Goal: Entertainment & Leisure: Browse casually

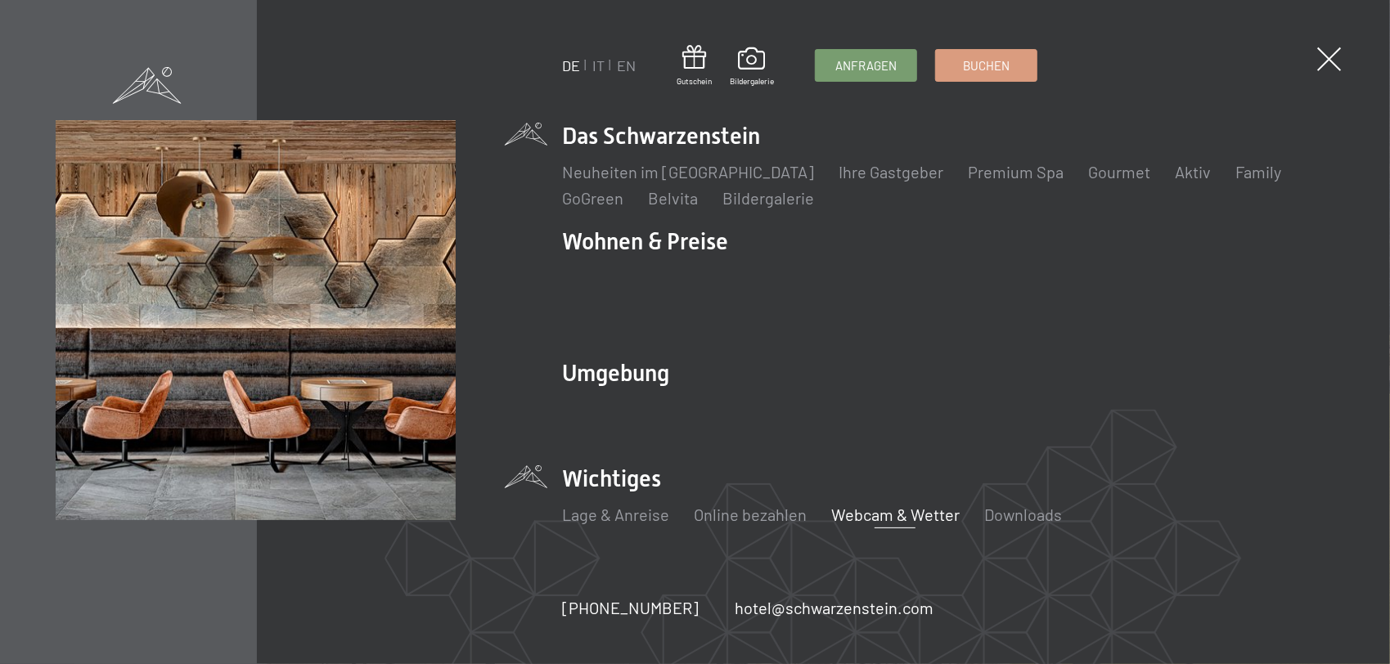
click at [865, 505] on link "Webcam & Wetter" at bounding box center [895, 515] width 128 height 20
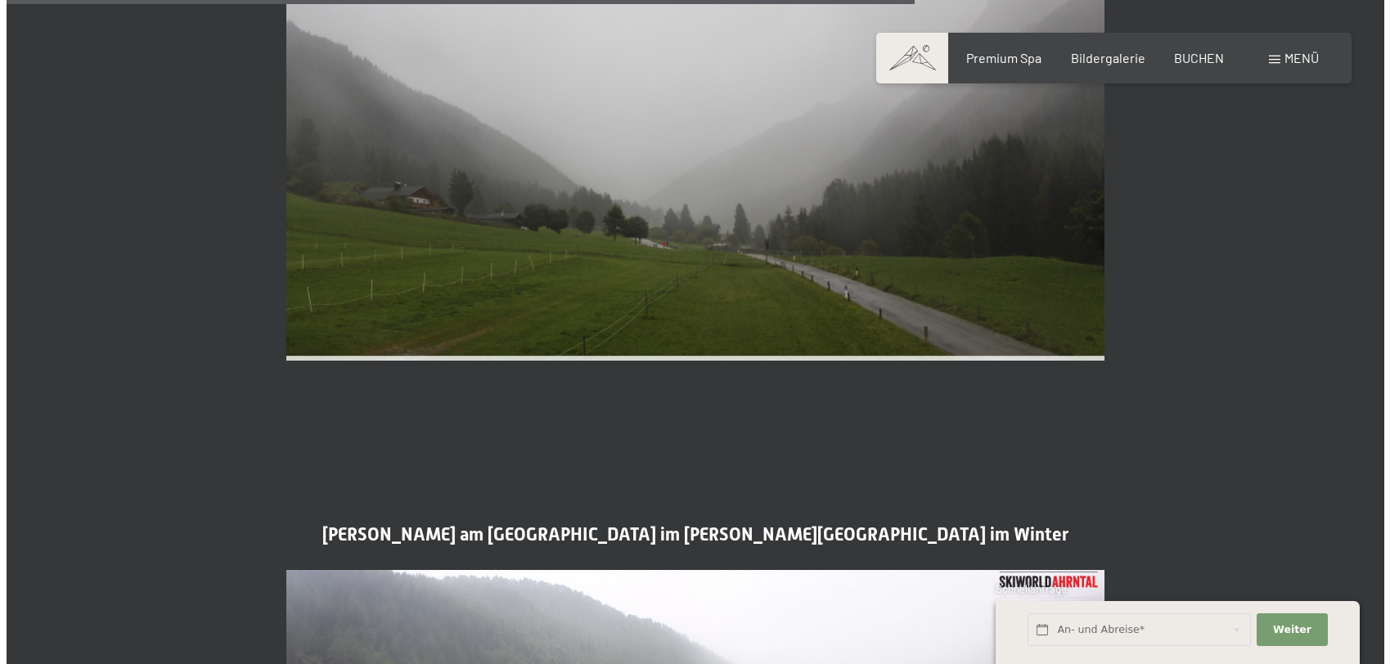
scroll to position [3844, 0]
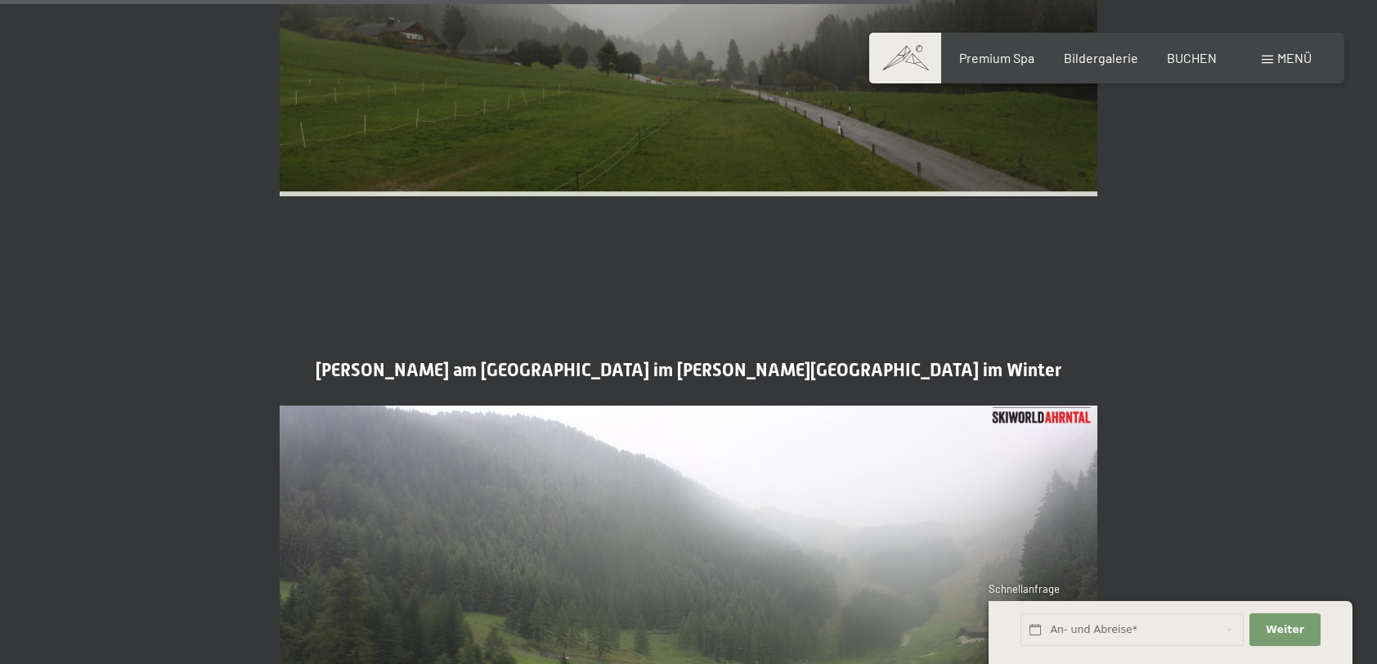
click at [1307, 54] on span "Menü" at bounding box center [1295, 58] width 34 height 16
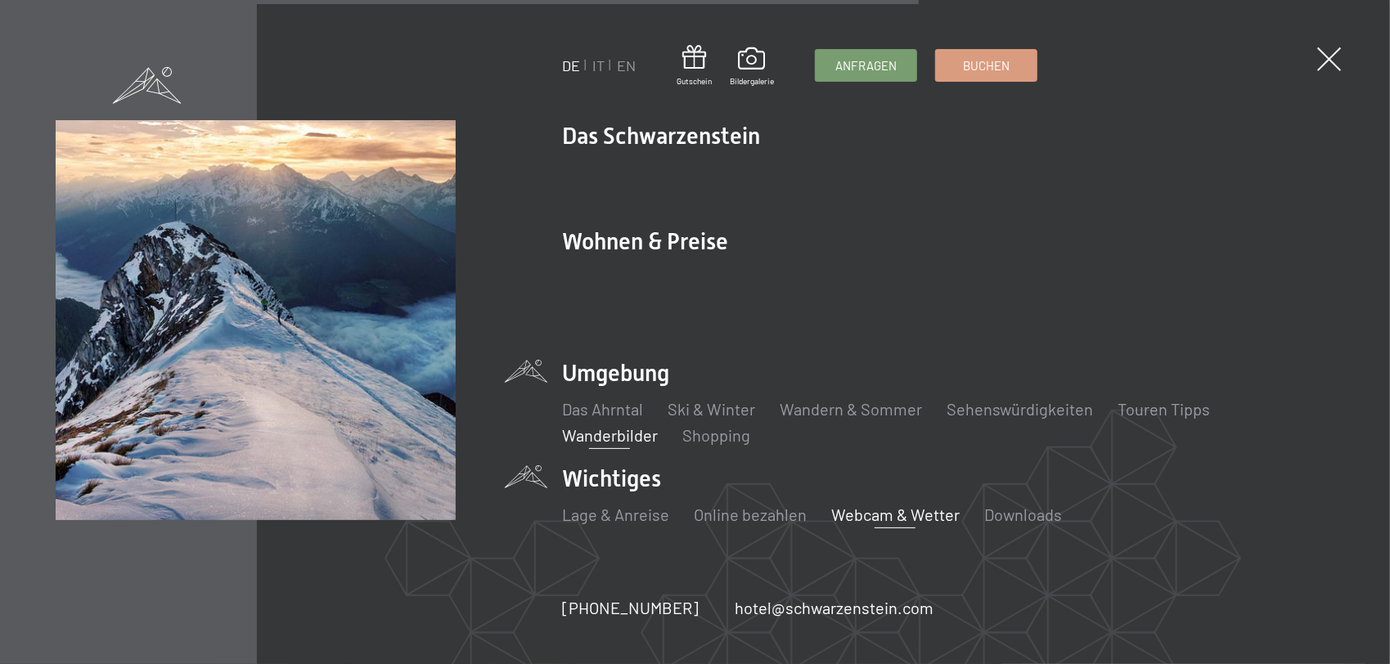
click at [595, 425] on link "Wanderbilder" at bounding box center [610, 435] width 96 height 20
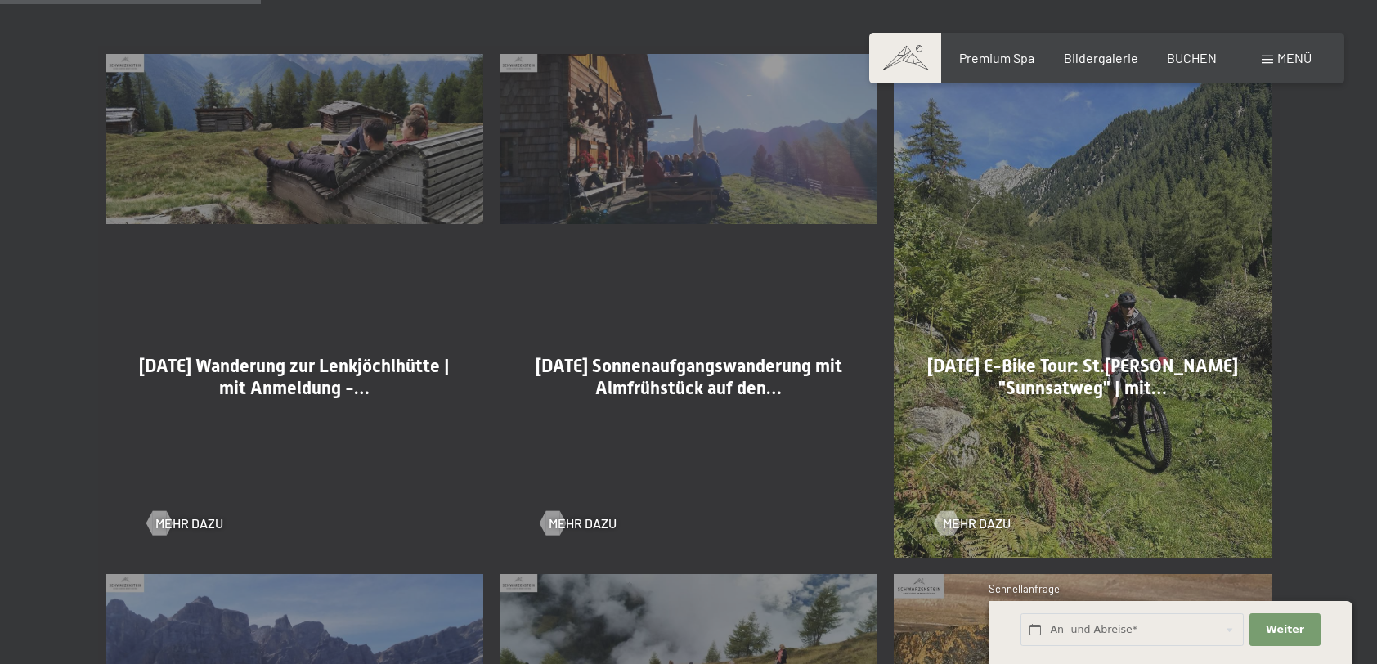
scroll to position [982, 0]
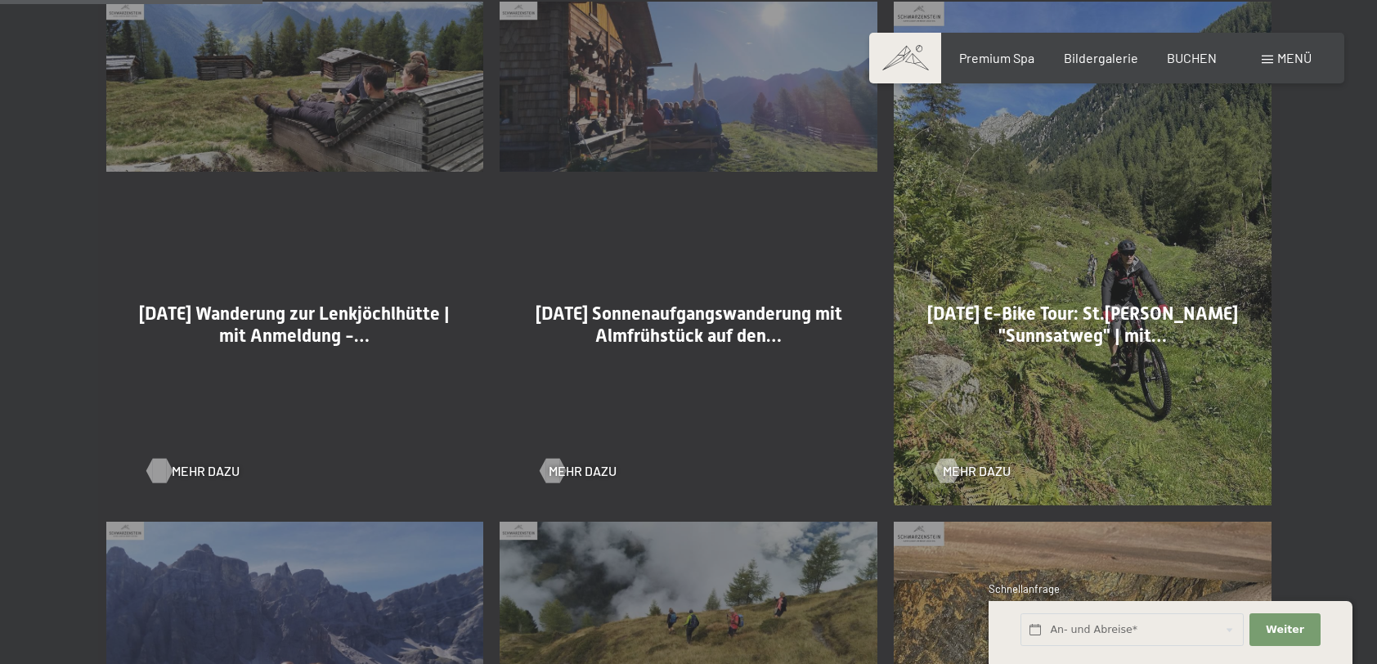
click at [165, 473] on div at bounding box center [159, 471] width 14 height 25
click at [157, 478] on div at bounding box center [159, 471] width 14 height 25
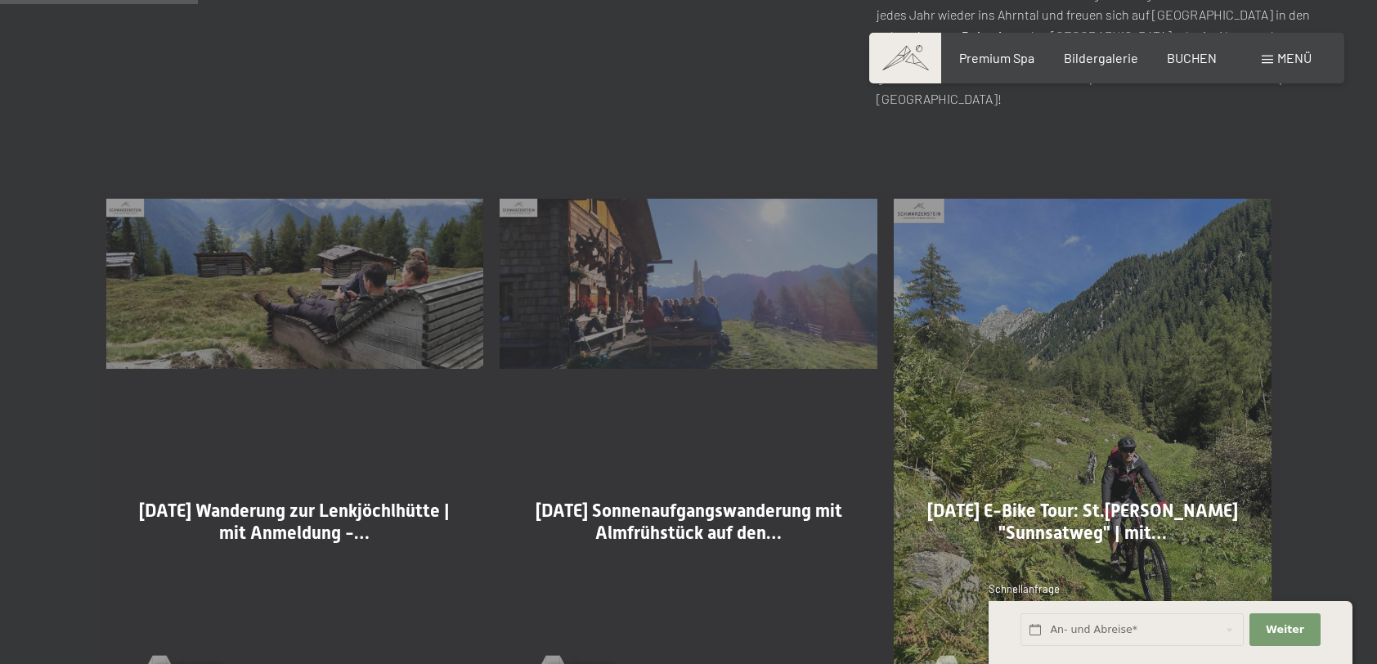
scroll to position [736, 0]
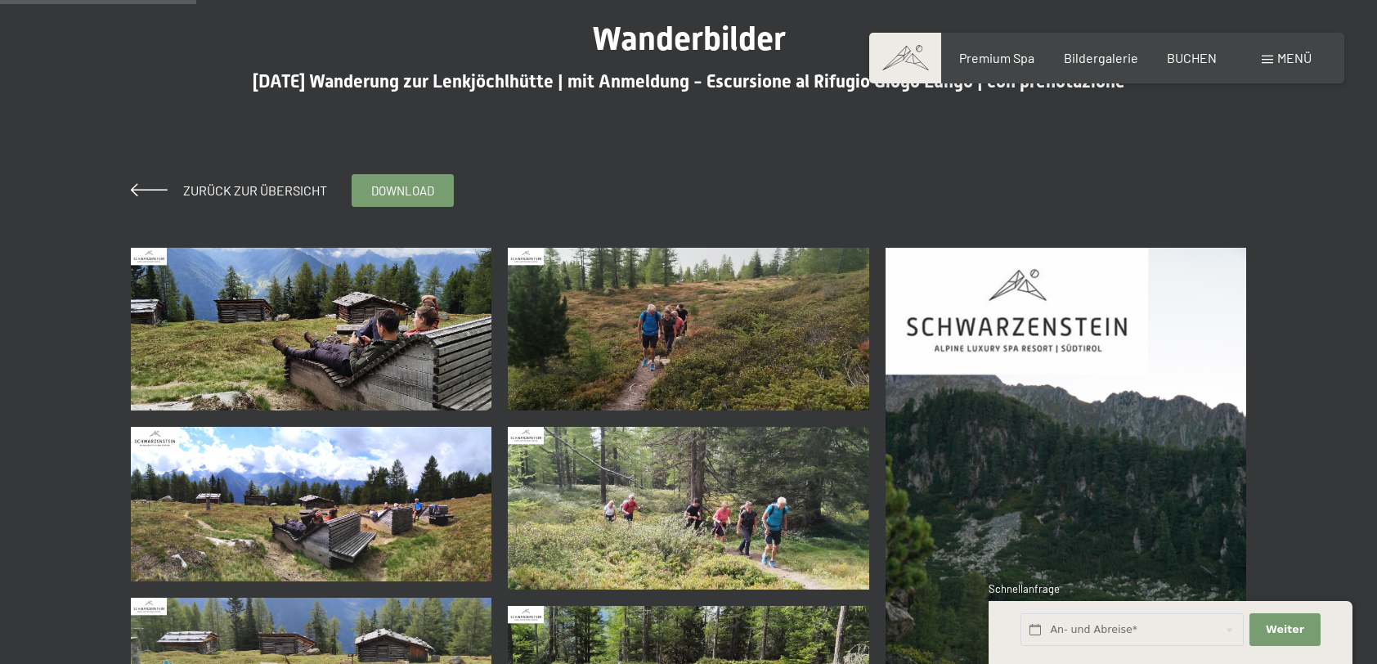
scroll to position [327, 0]
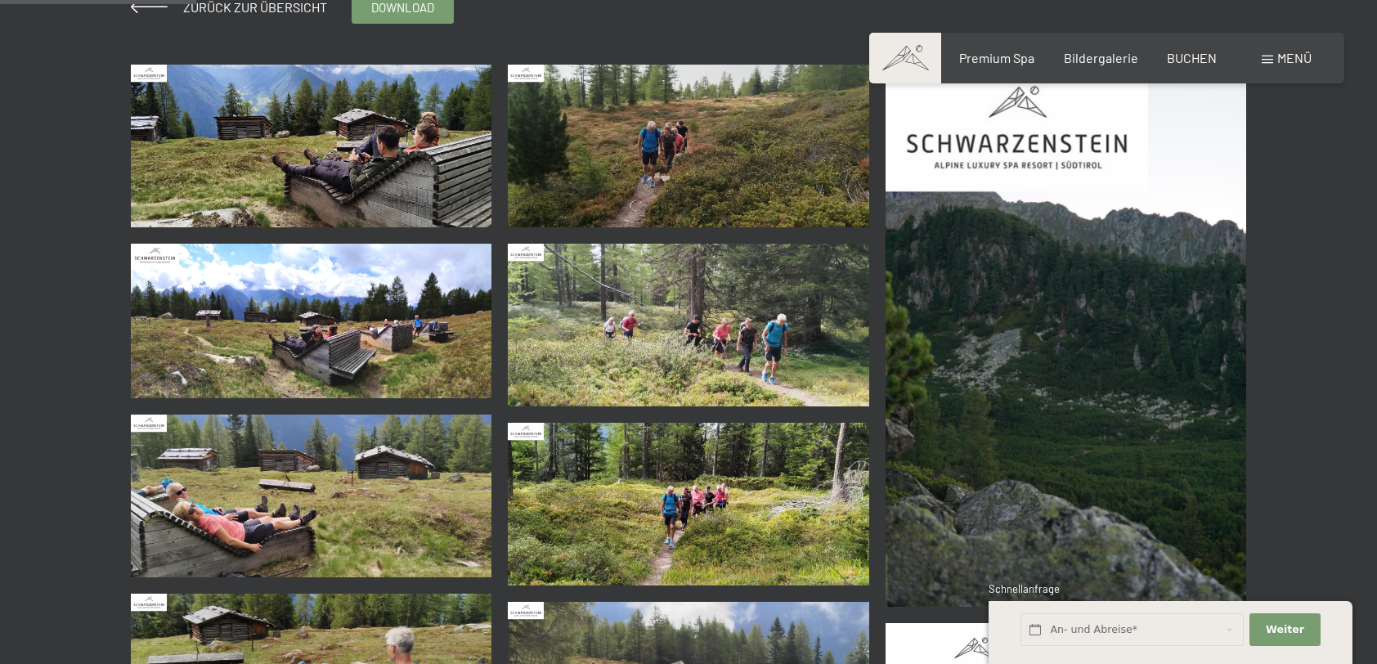
click at [417, 209] on img at bounding box center [312, 146] width 362 height 163
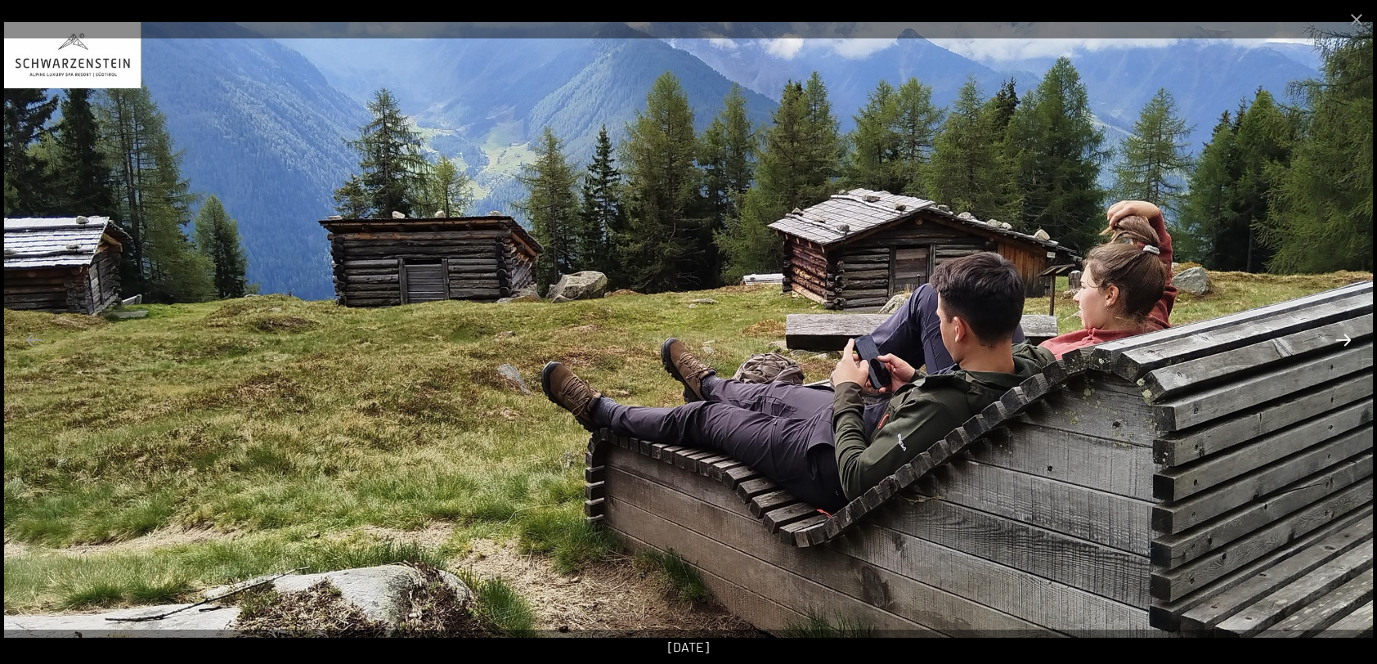
click at [1345, 340] on button "Next slide" at bounding box center [1344, 340] width 34 height 32
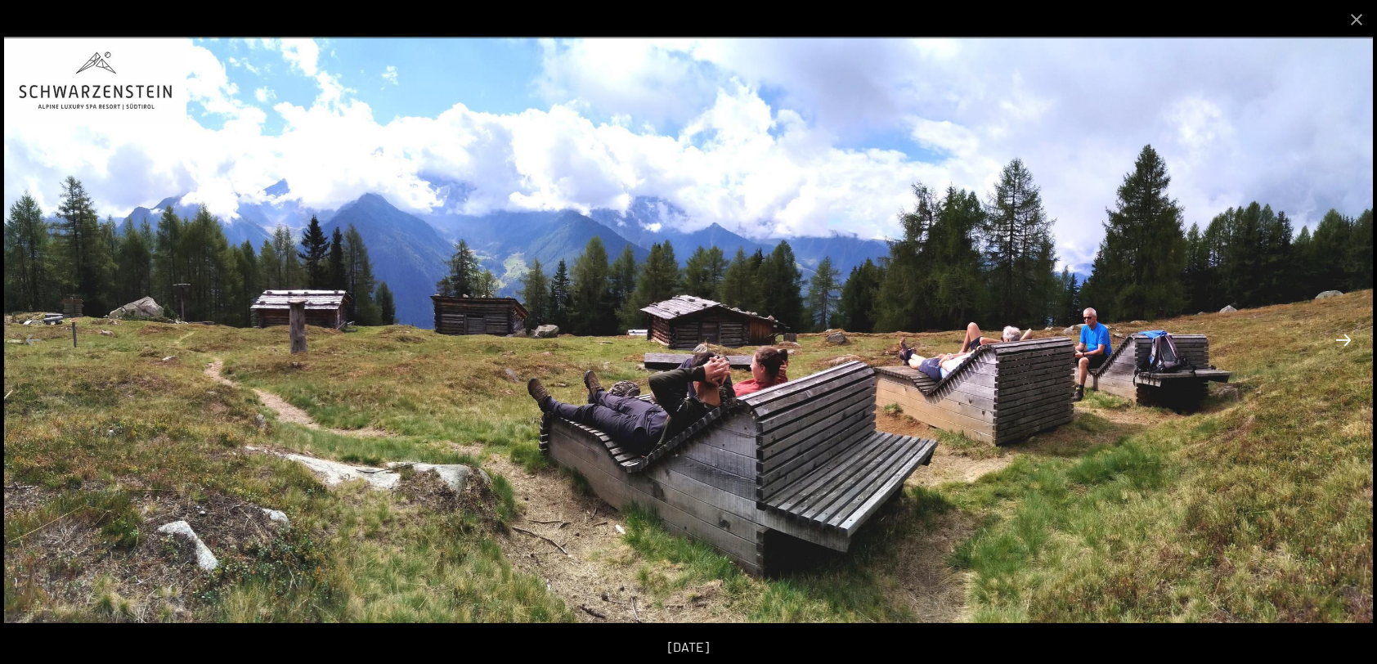
click at [1345, 340] on button "Next slide" at bounding box center [1344, 340] width 34 height 32
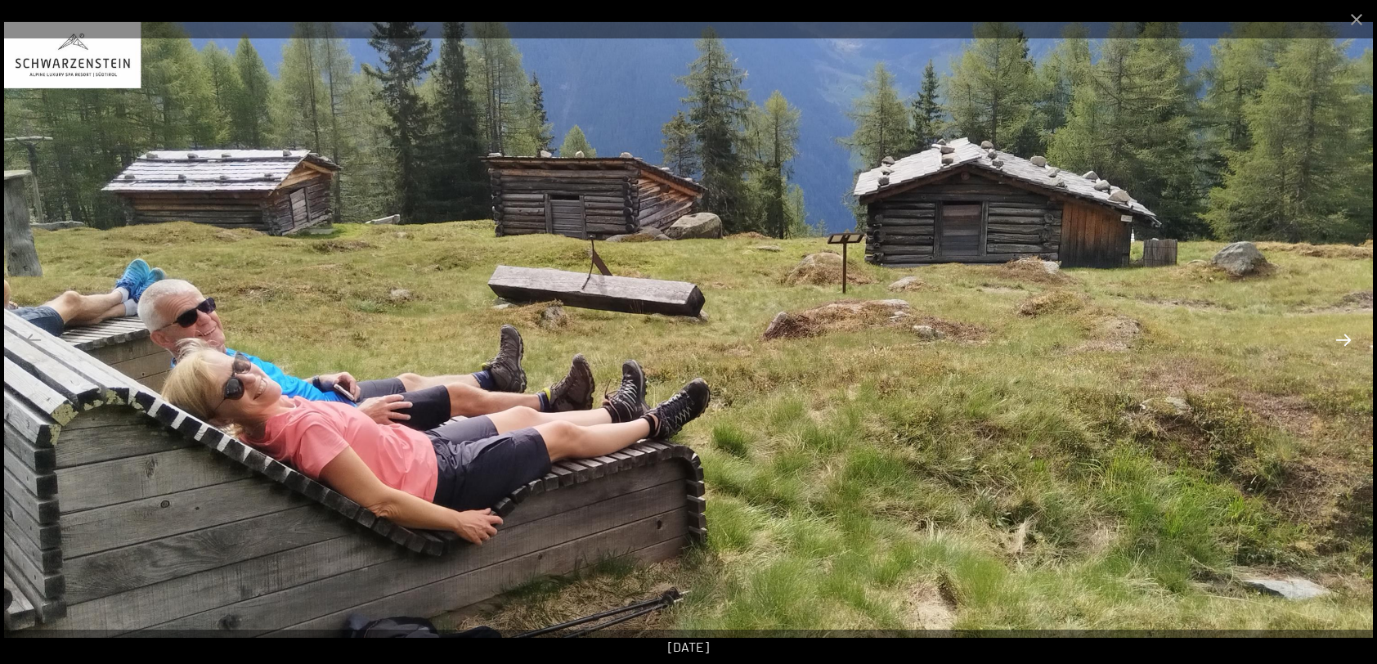
click at [1345, 340] on button "Next slide" at bounding box center [1344, 340] width 34 height 32
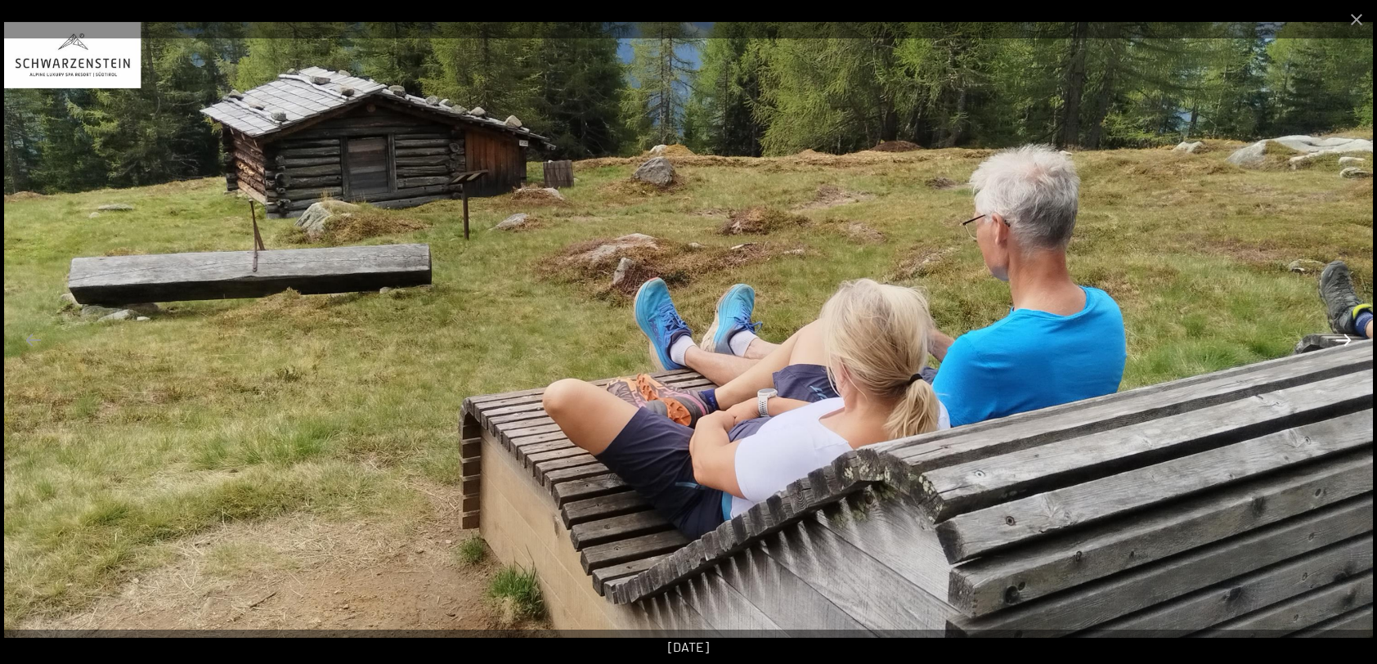
click at [1345, 340] on button "Next slide" at bounding box center [1344, 340] width 34 height 32
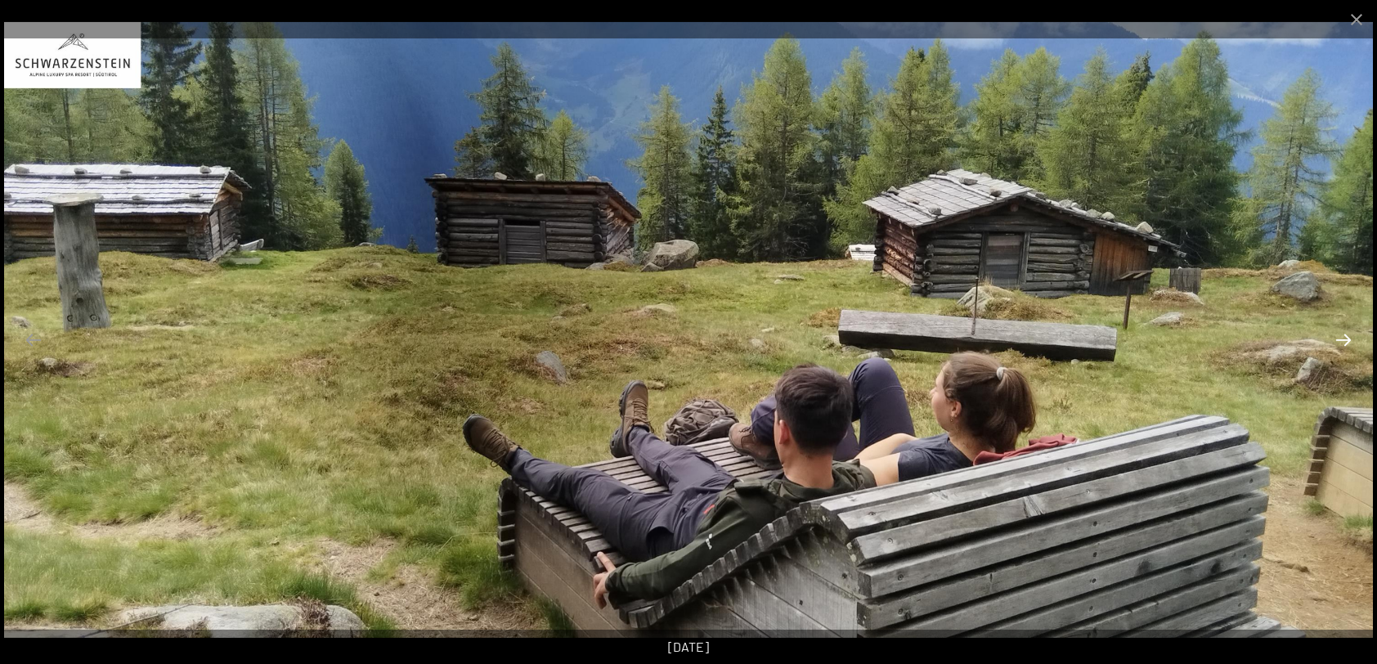
click at [1345, 340] on button "Next slide" at bounding box center [1344, 340] width 34 height 32
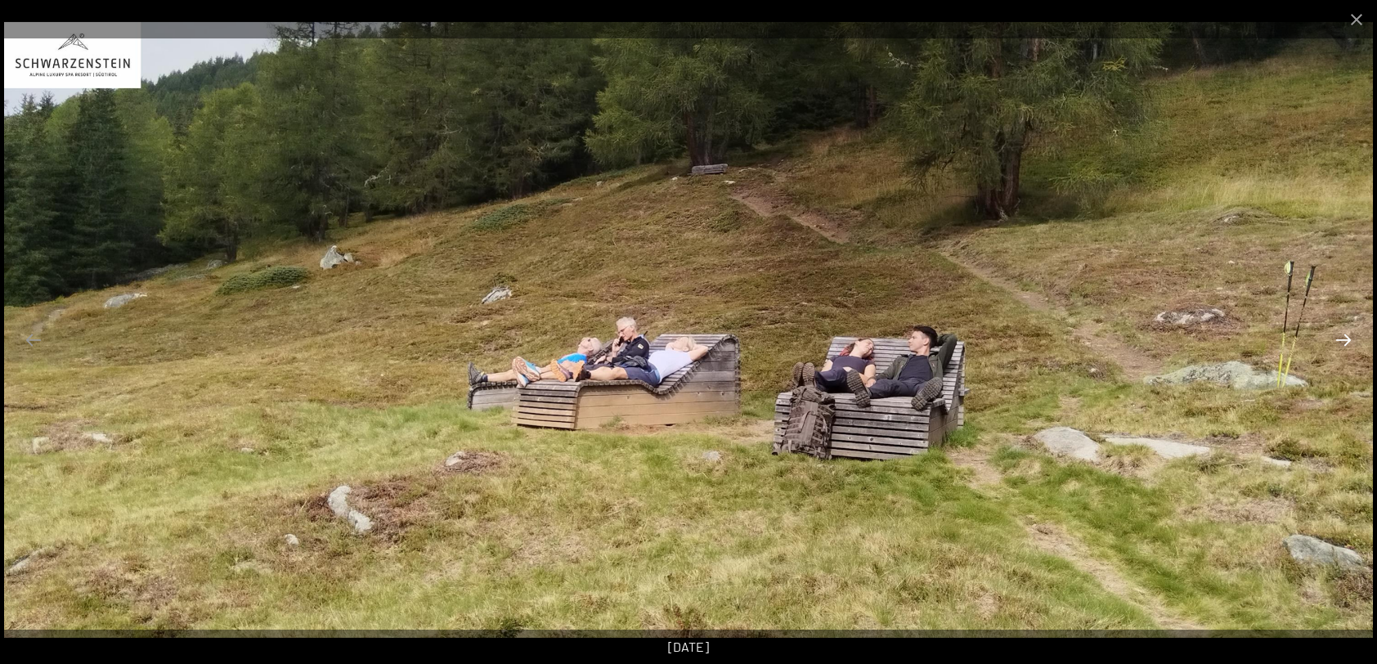
click at [1345, 340] on button "Next slide" at bounding box center [1344, 340] width 34 height 32
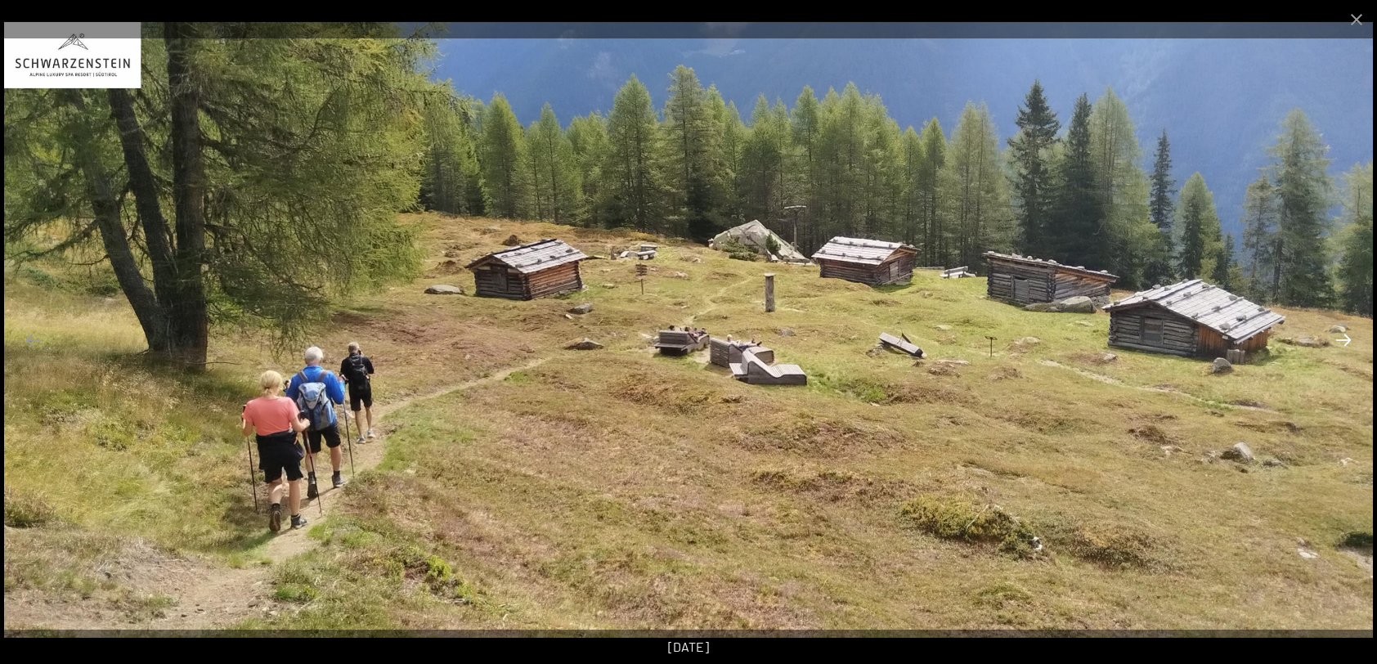
click at [1345, 340] on button "Next slide" at bounding box center [1344, 340] width 34 height 32
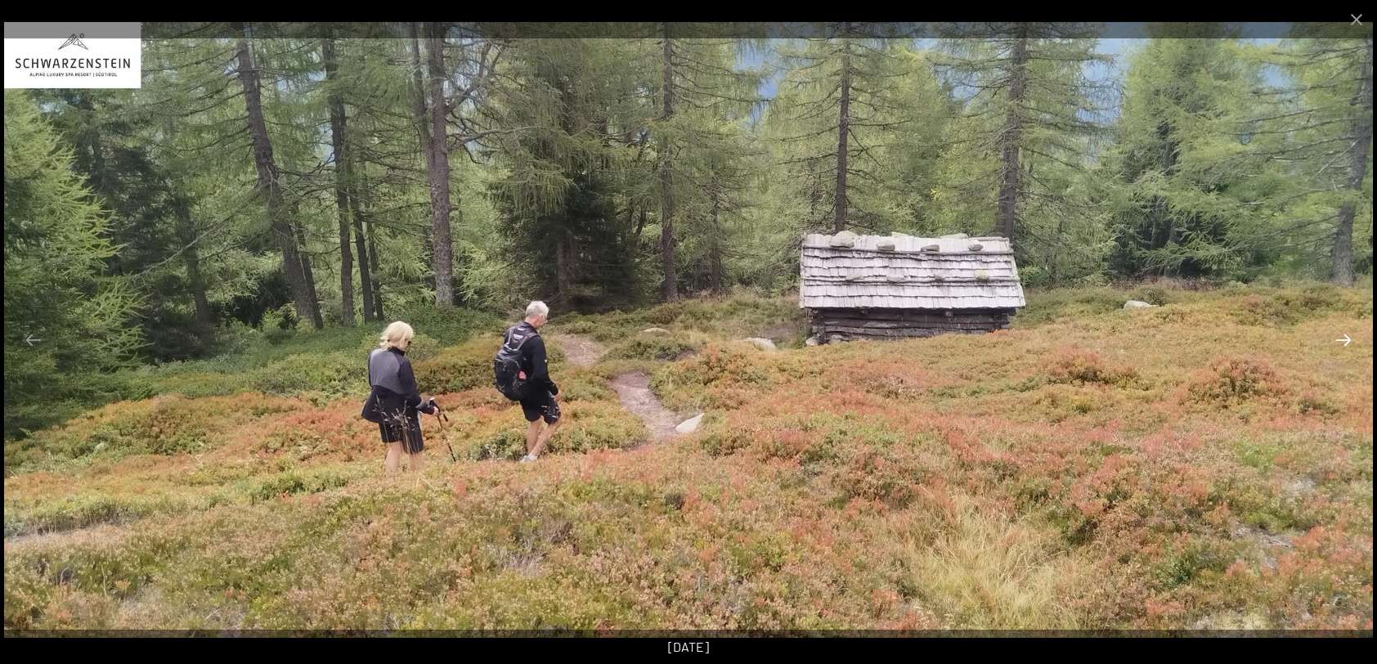
click at [1345, 340] on button "Next slide" at bounding box center [1344, 340] width 34 height 32
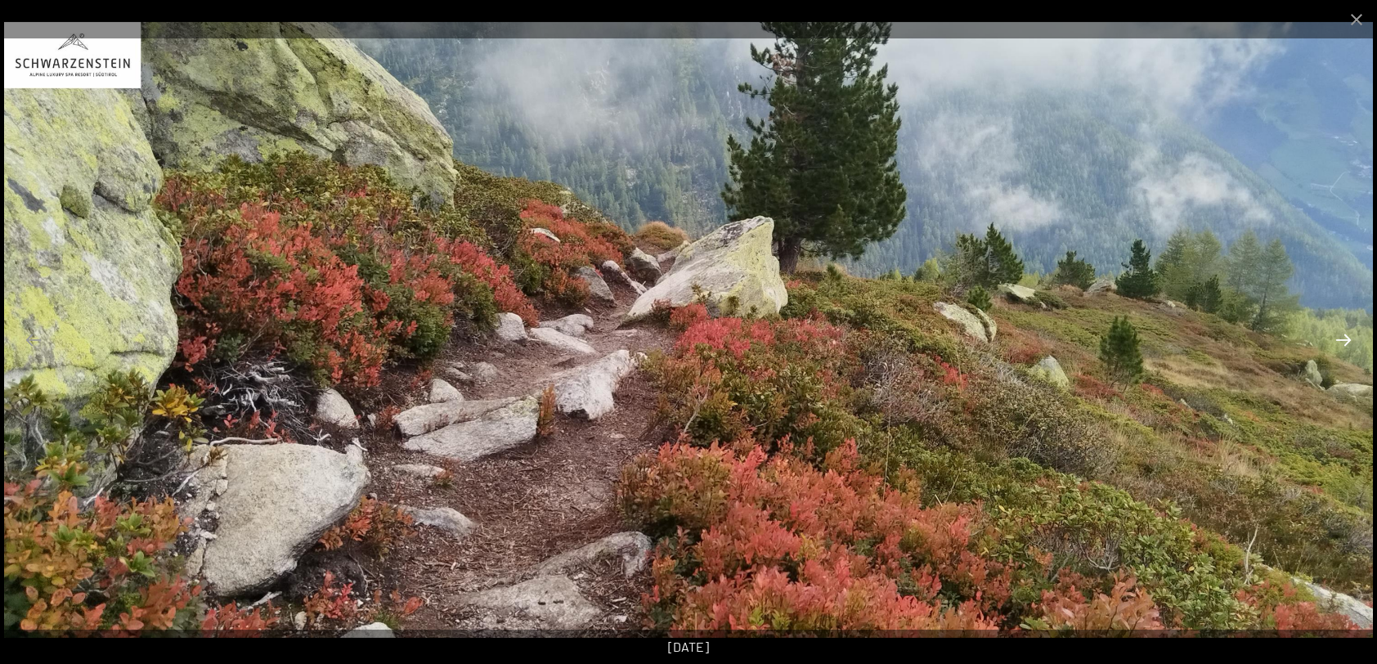
click at [1345, 340] on button "Next slide" at bounding box center [1344, 340] width 34 height 32
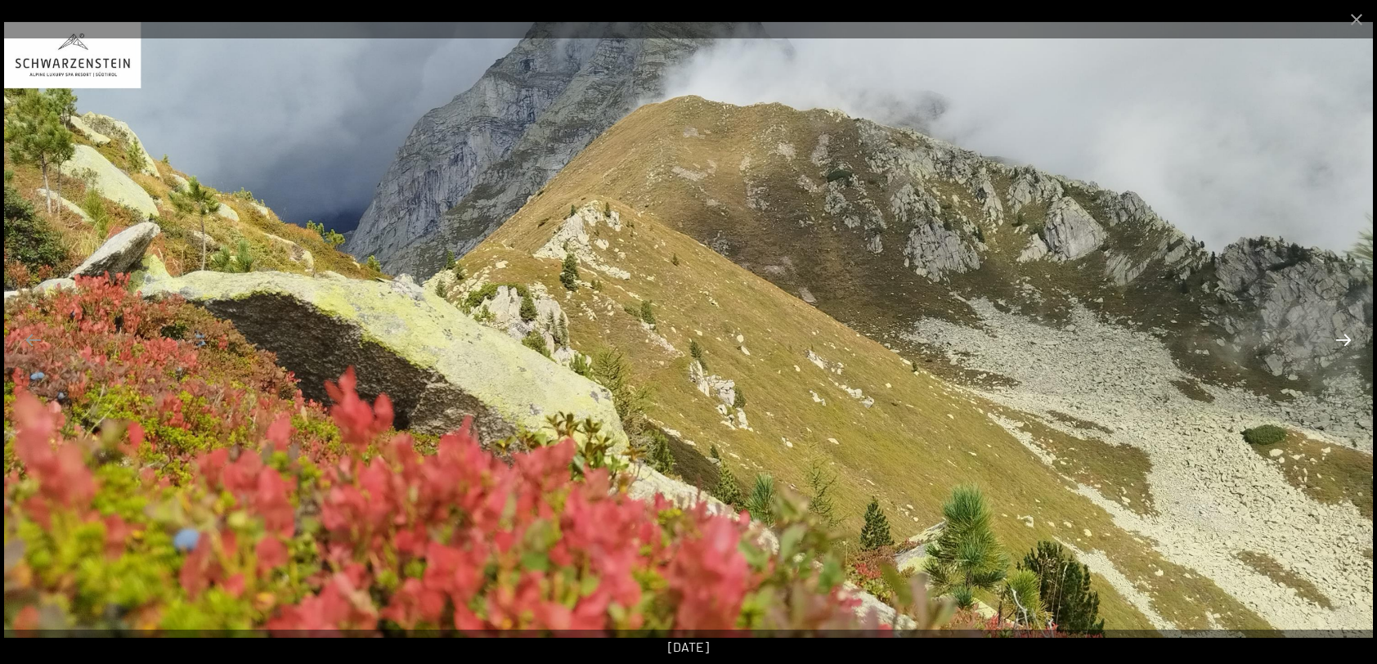
click at [1345, 340] on button "Next slide" at bounding box center [1344, 340] width 34 height 32
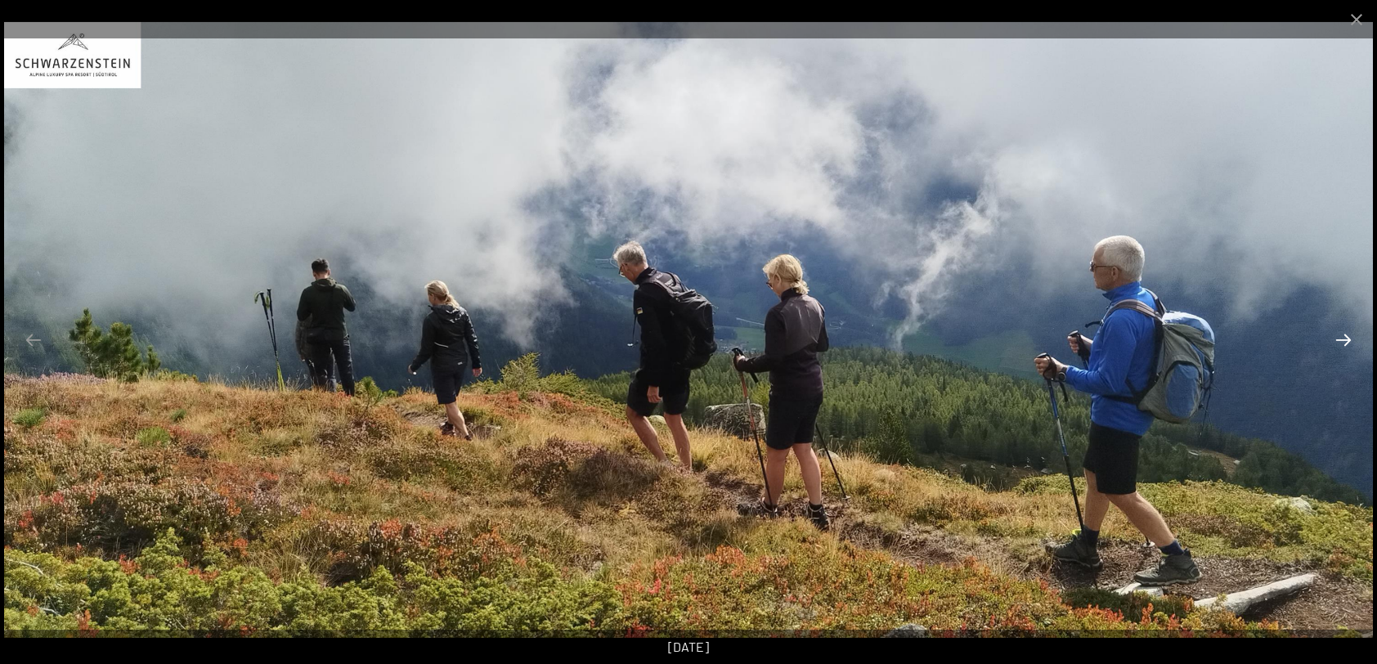
click at [1345, 340] on button "Next slide" at bounding box center [1344, 340] width 34 height 32
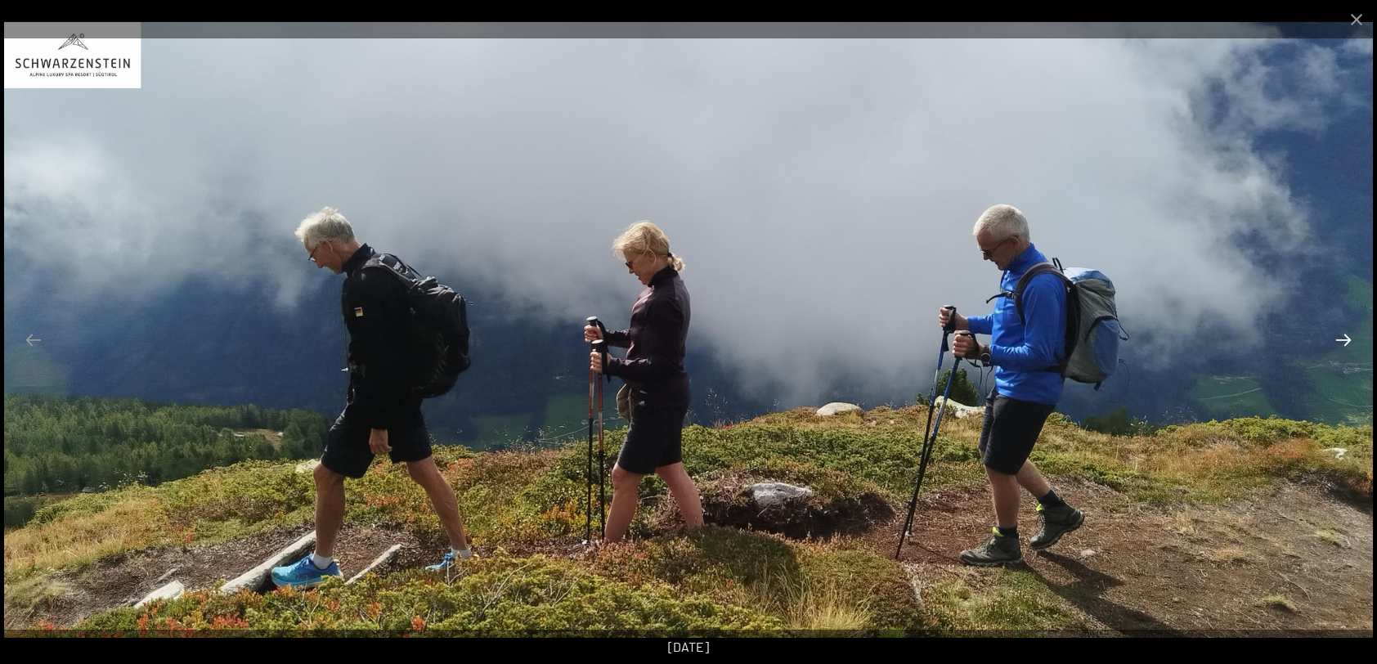
click at [1345, 340] on button "Next slide" at bounding box center [1344, 340] width 34 height 32
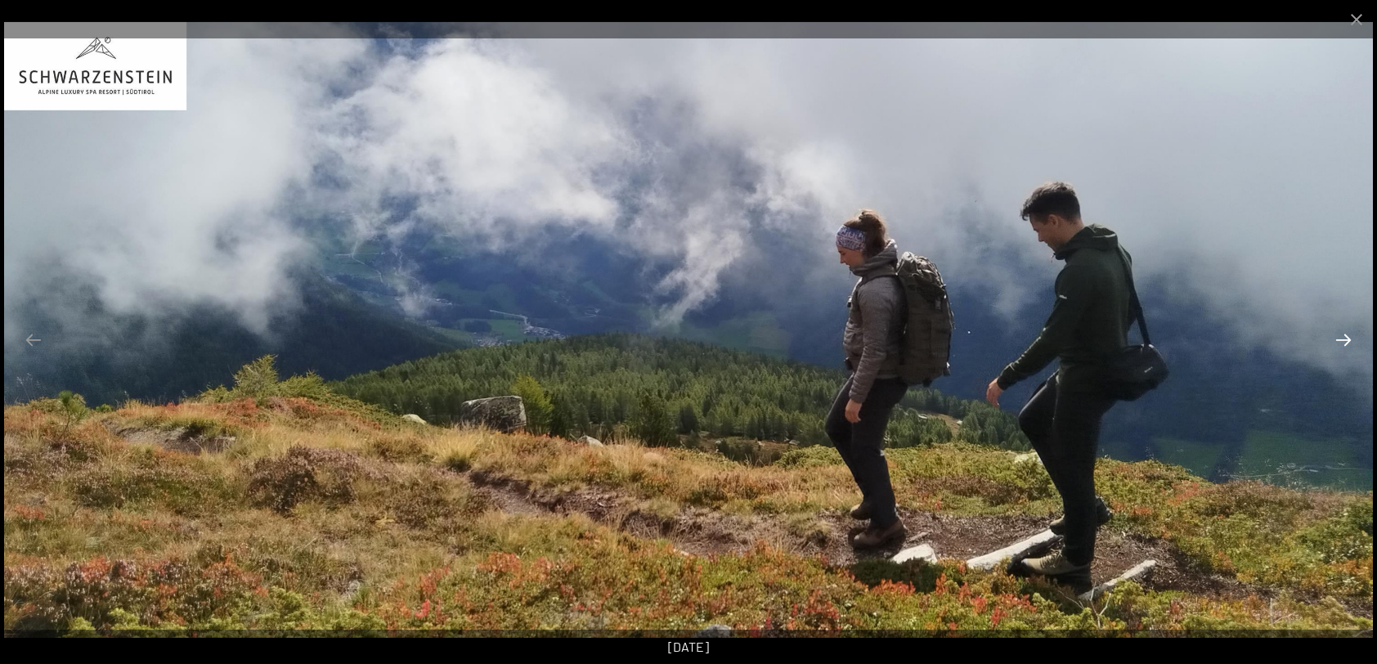
click at [1345, 340] on button "Next slide" at bounding box center [1344, 340] width 34 height 32
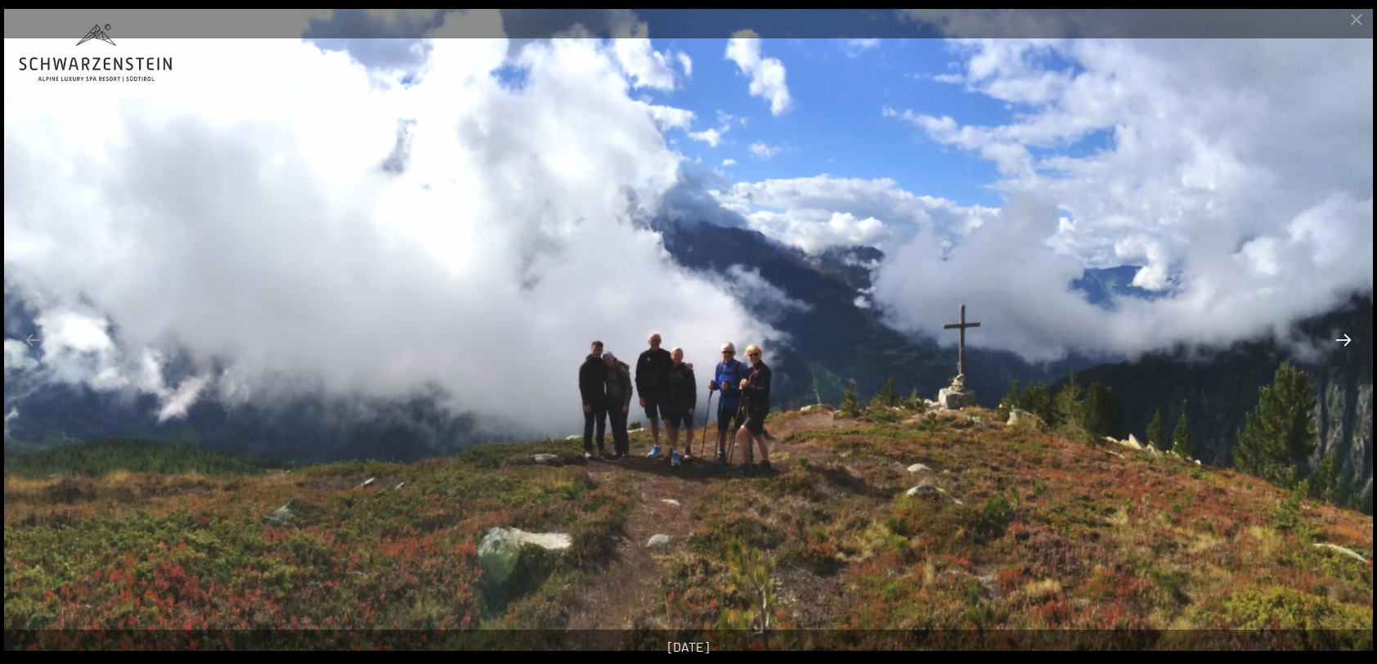
click at [1345, 340] on button "Next slide" at bounding box center [1344, 340] width 34 height 32
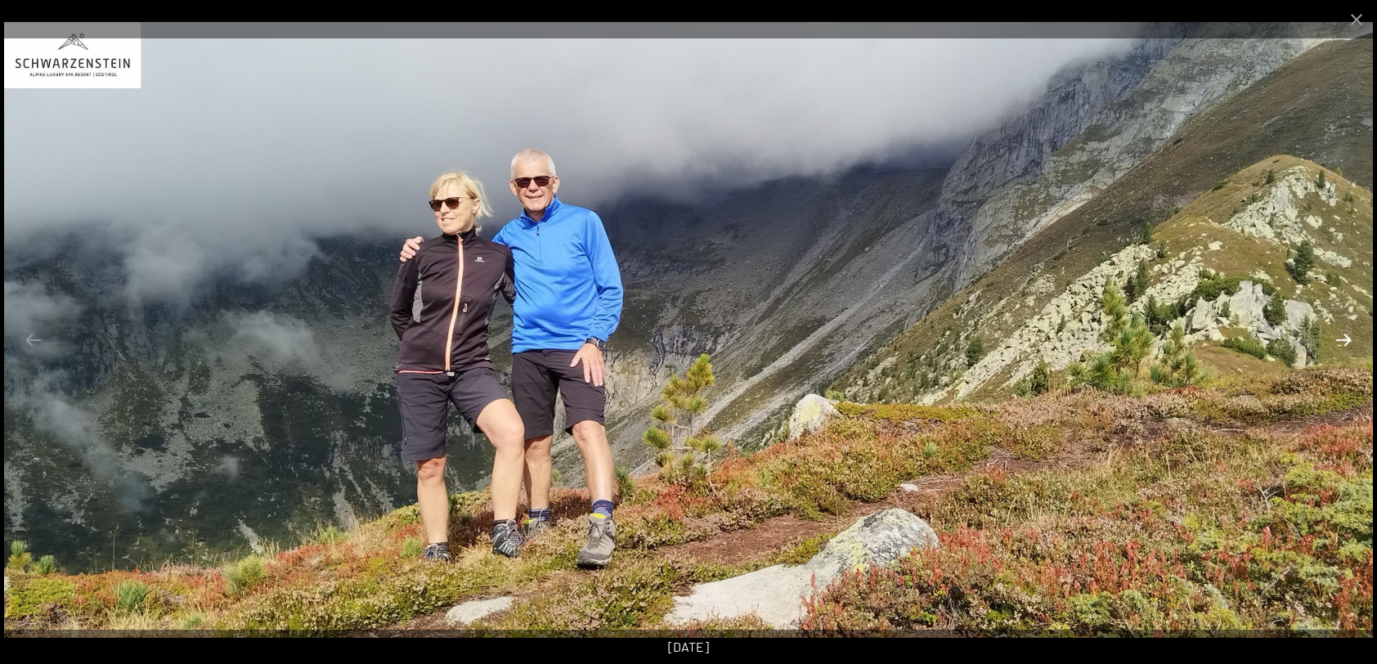
click at [1345, 340] on button "Next slide" at bounding box center [1344, 340] width 34 height 32
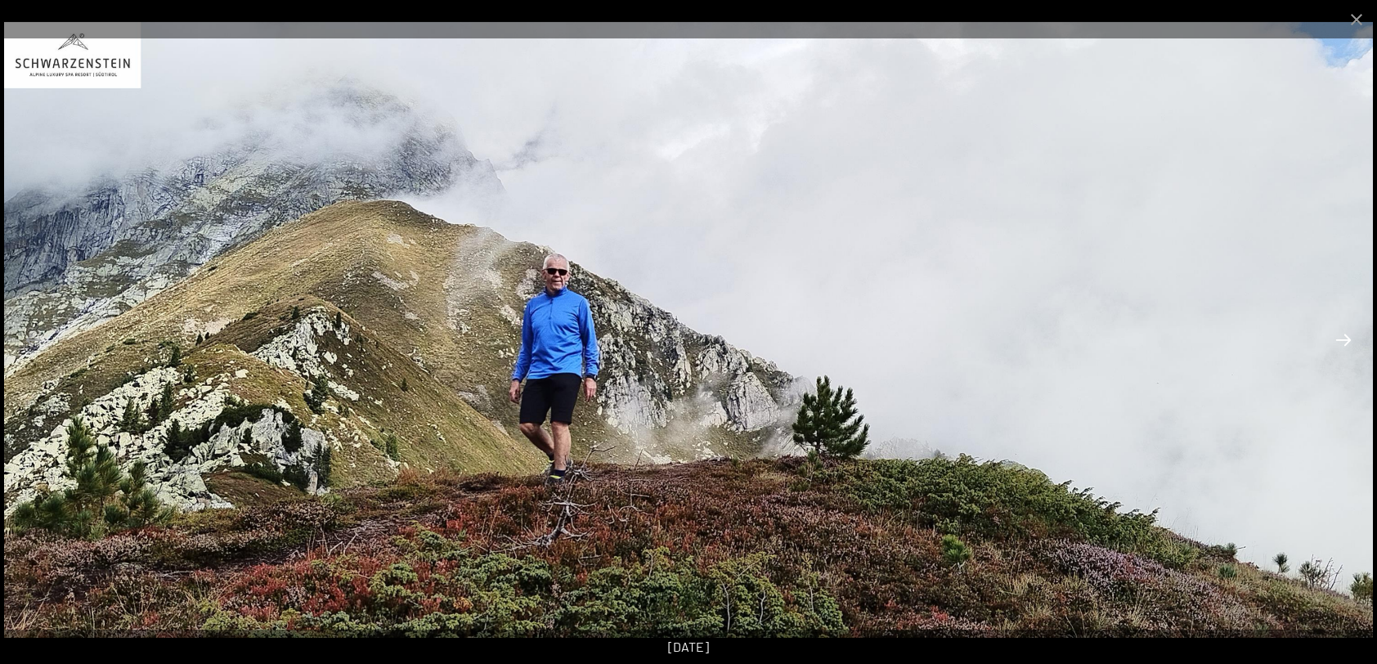
click at [1345, 340] on button "Next slide" at bounding box center [1344, 340] width 34 height 32
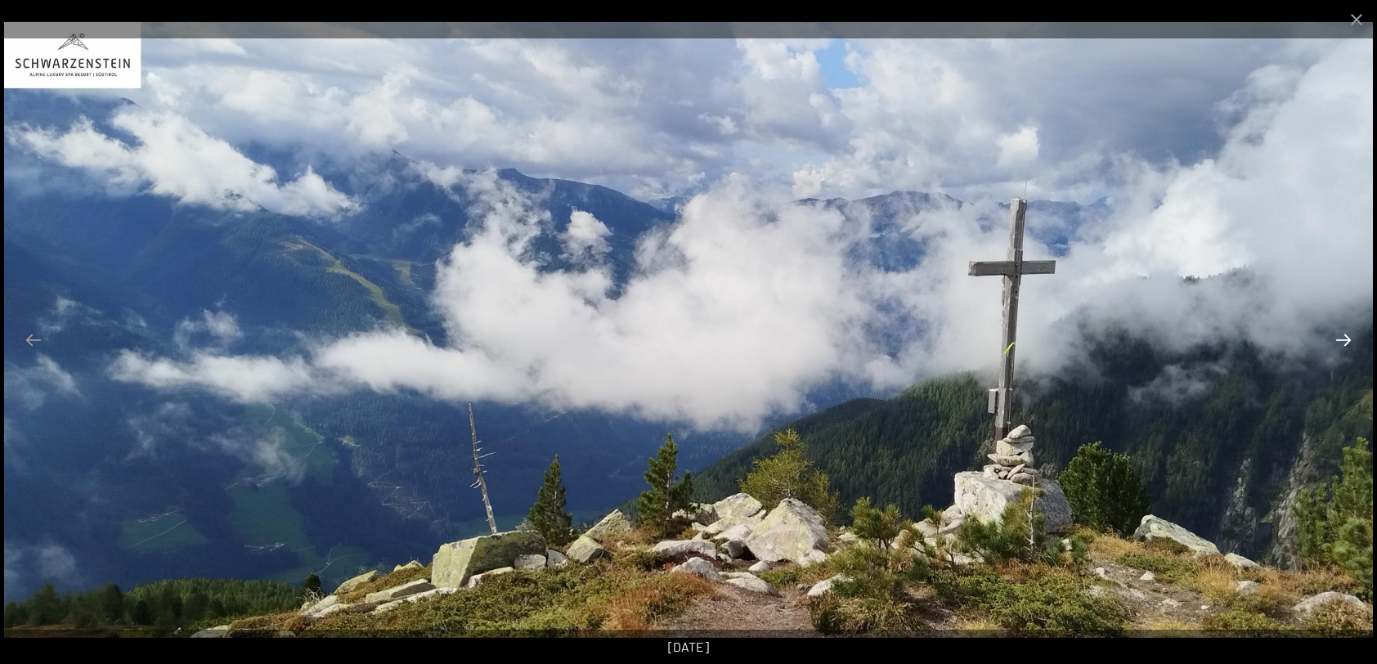
click at [1345, 340] on button "Next slide" at bounding box center [1344, 340] width 34 height 32
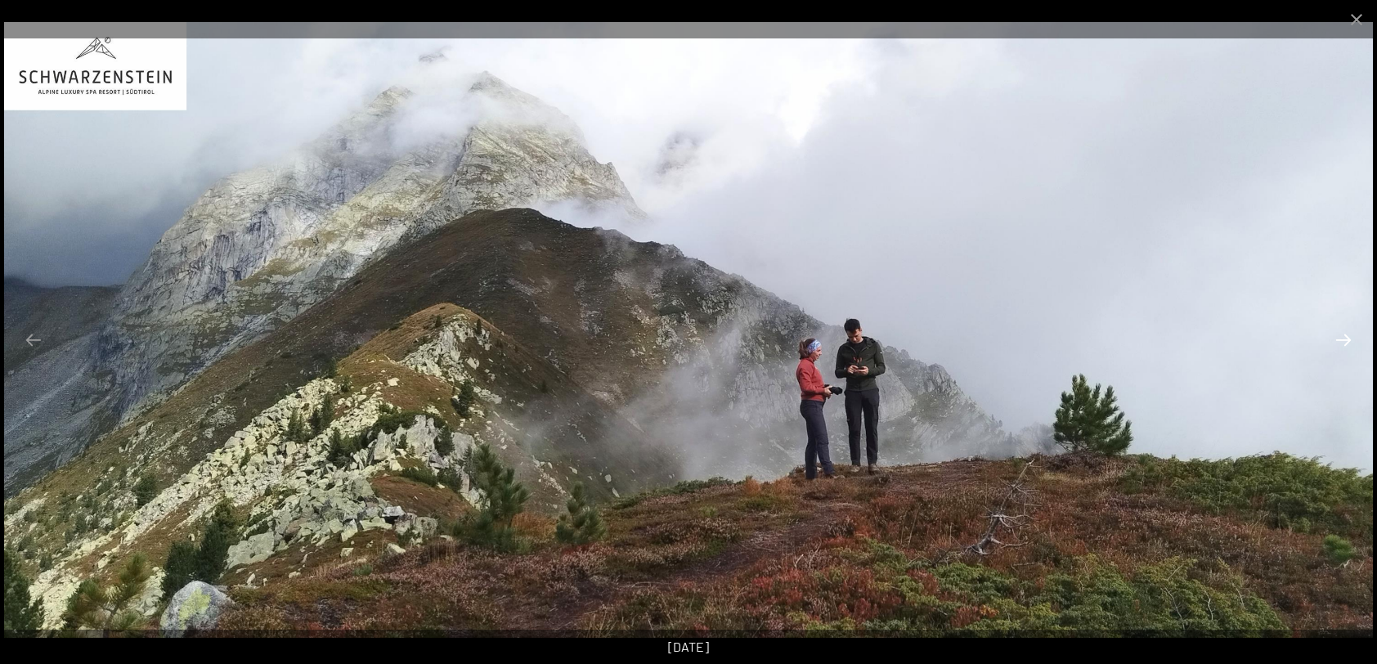
click at [1345, 340] on button "Next slide" at bounding box center [1344, 340] width 34 height 32
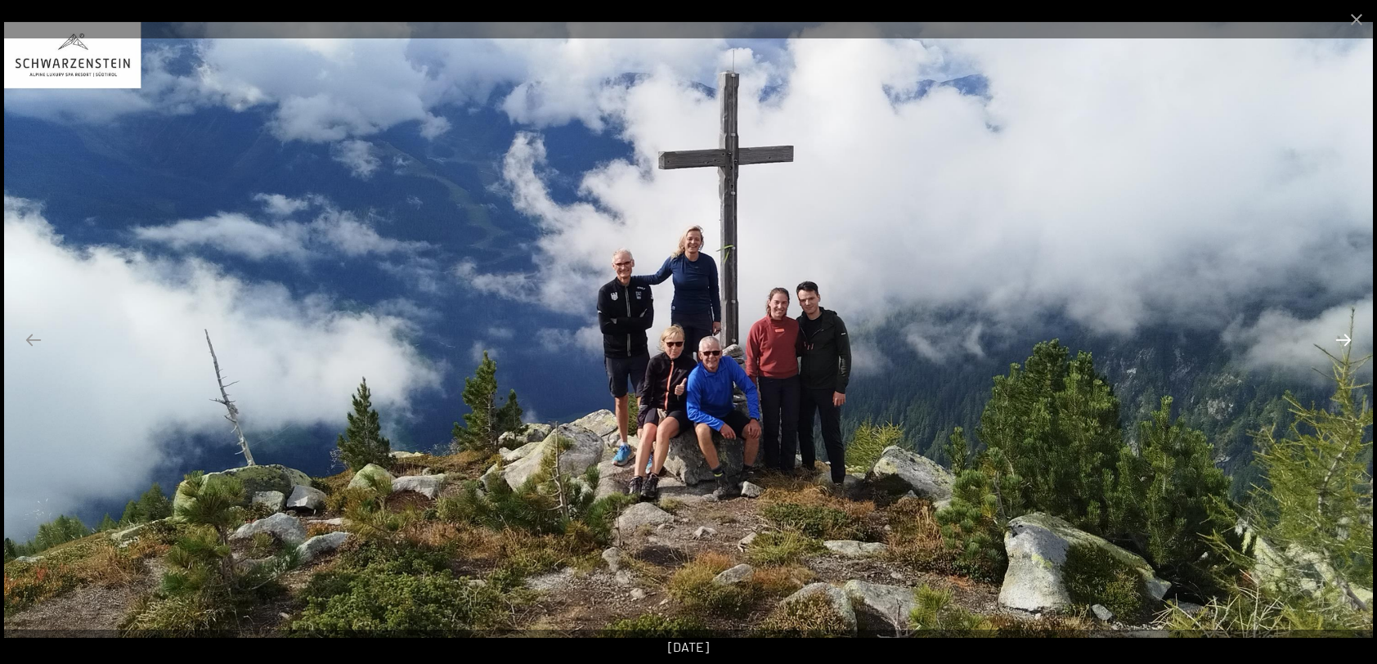
click at [1345, 340] on button "Next slide" at bounding box center [1344, 340] width 34 height 32
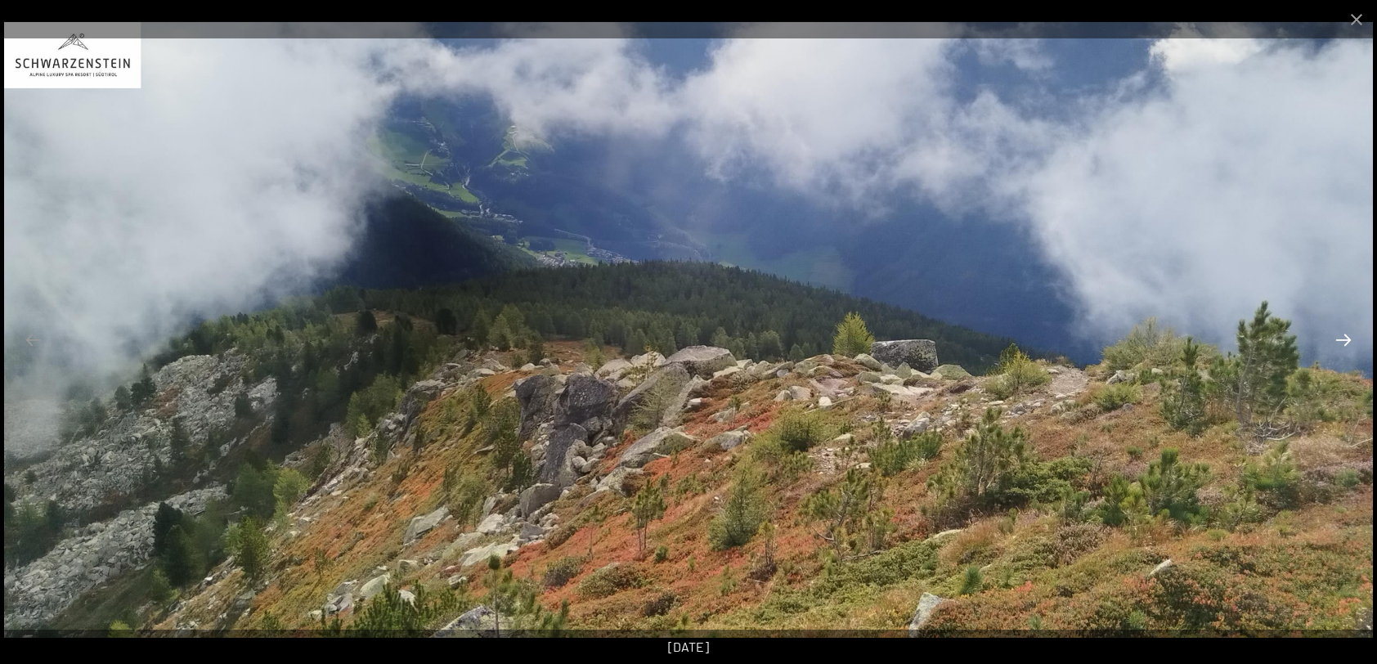
click at [1345, 340] on button "Next slide" at bounding box center [1344, 340] width 34 height 32
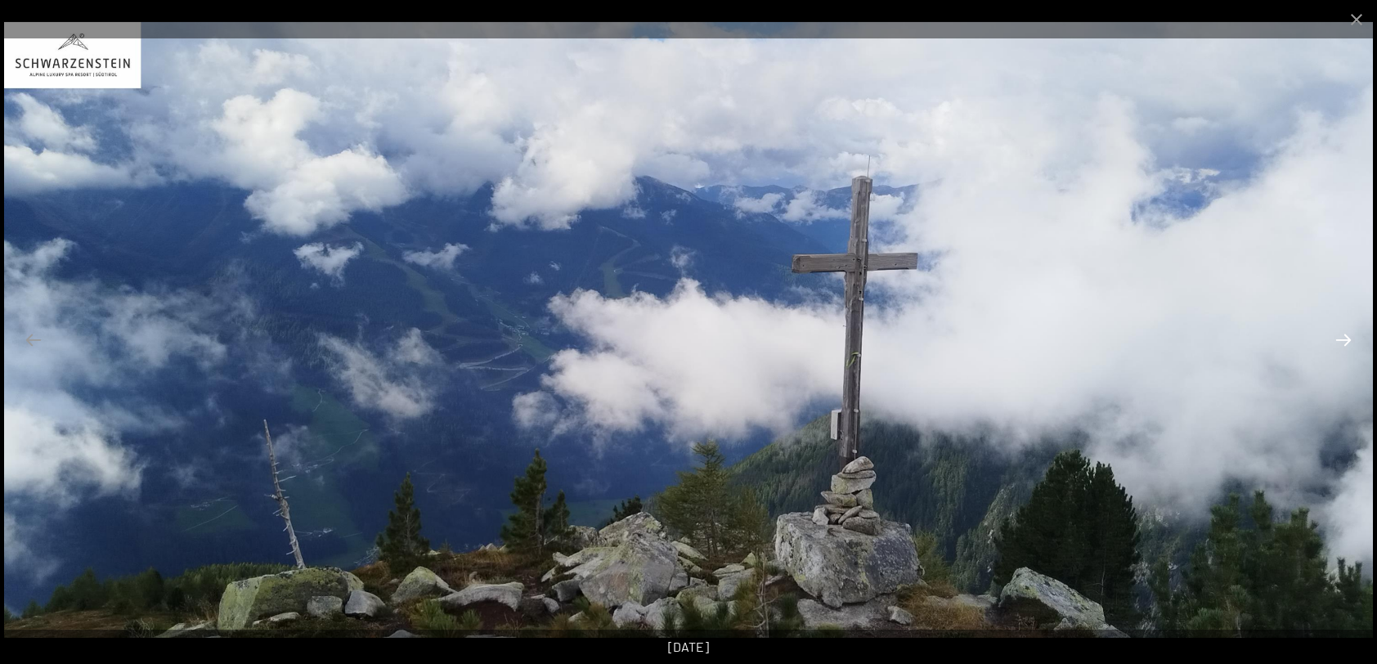
click at [1345, 340] on button "Next slide" at bounding box center [1344, 340] width 34 height 32
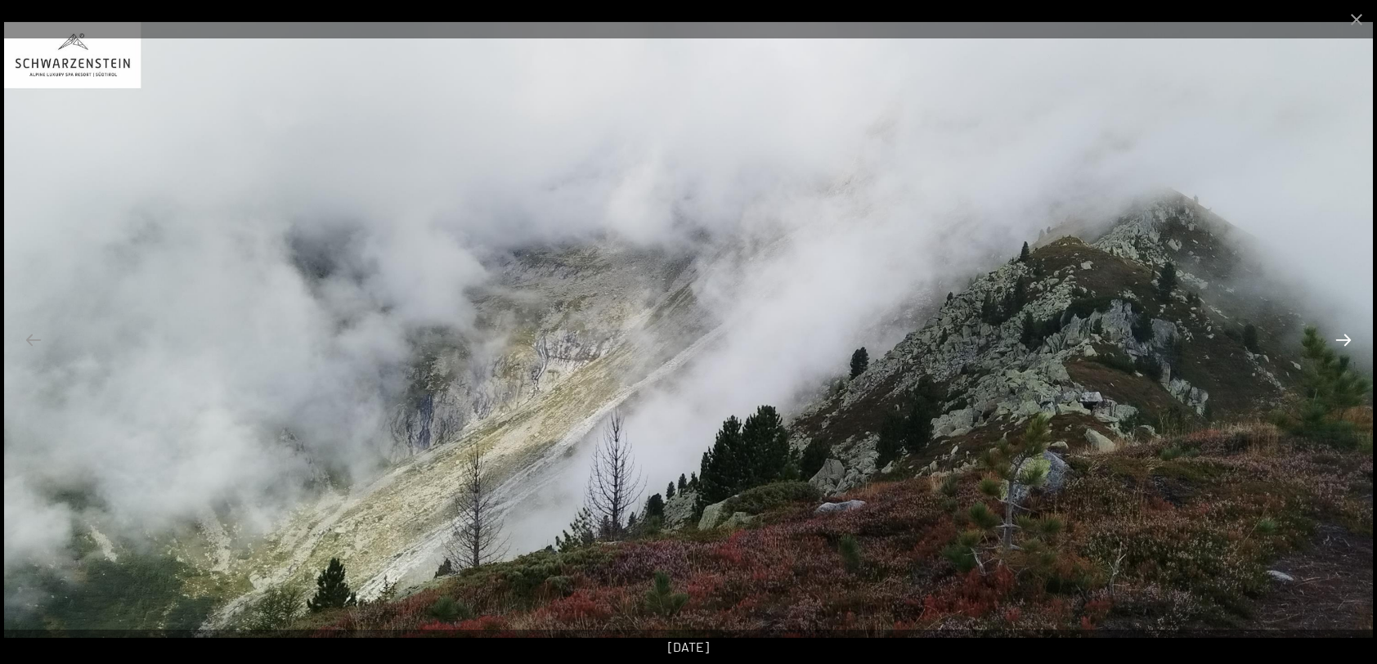
click at [1345, 340] on button "Next slide" at bounding box center [1344, 340] width 34 height 32
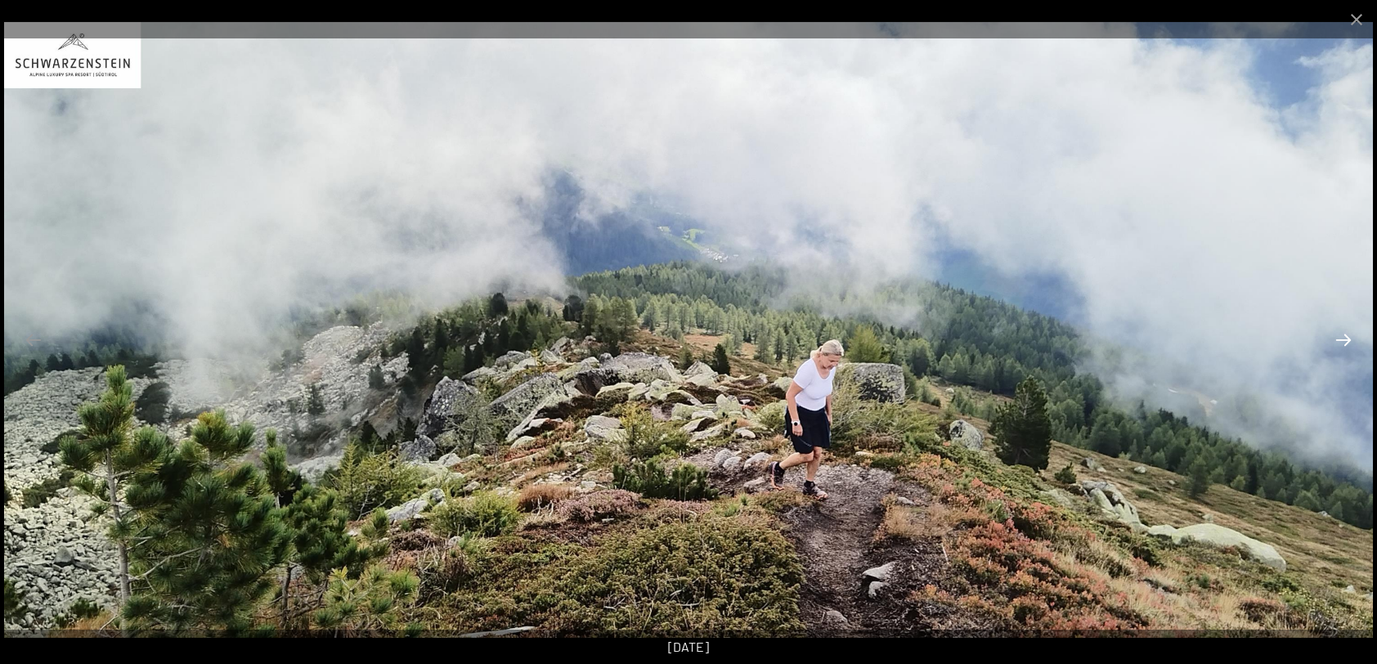
click at [1345, 340] on button "Next slide" at bounding box center [1344, 340] width 34 height 32
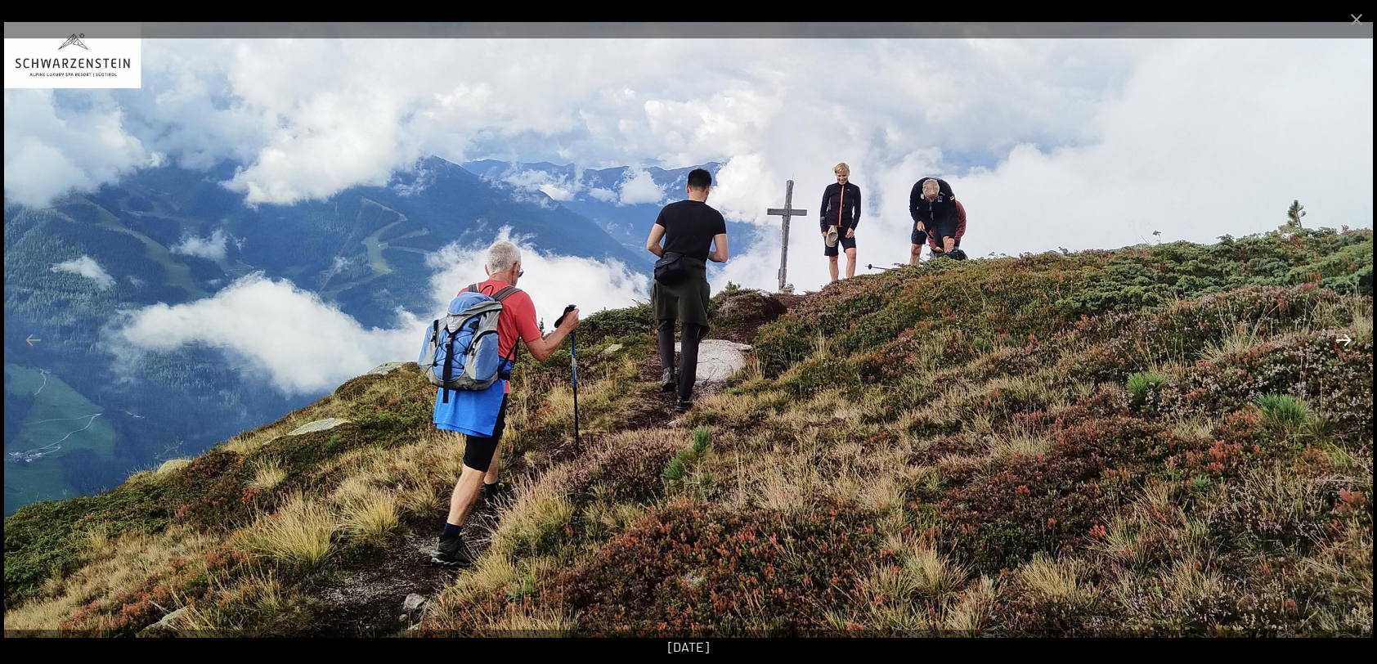
click at [1345, 340] on button "Next slide" at bounding box center [1344, 340] width 34 height 32
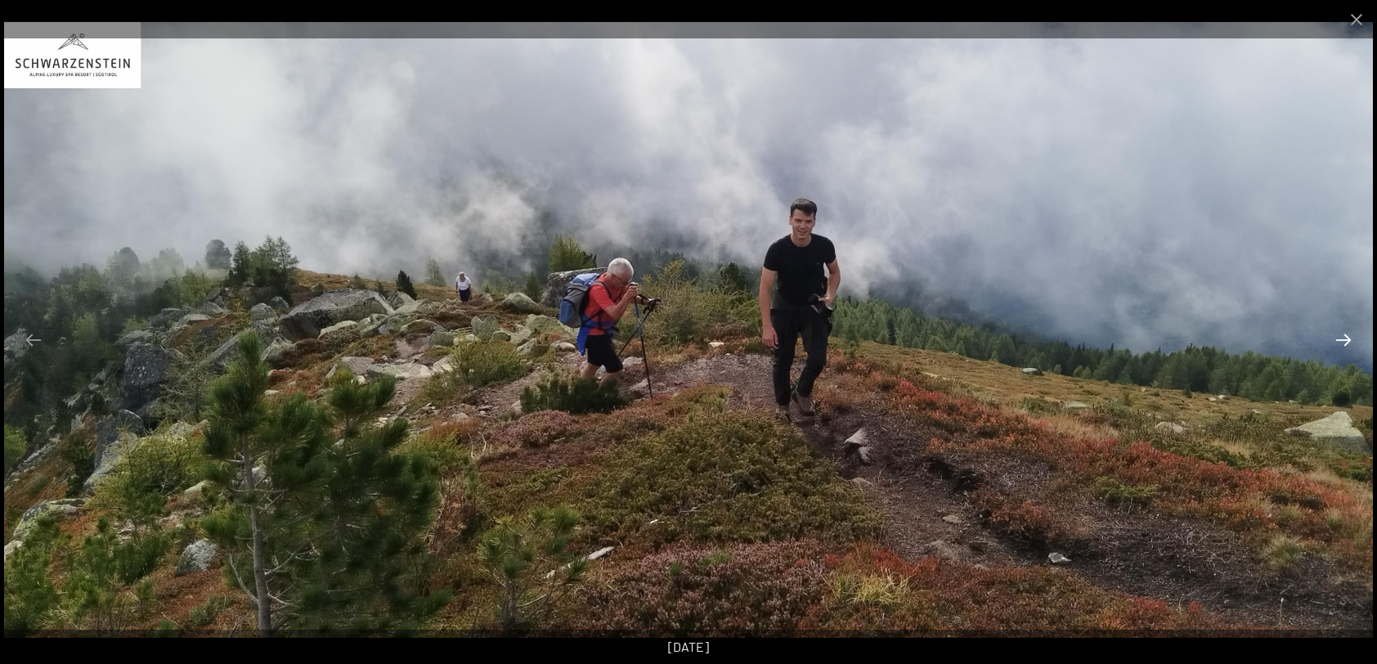
click at [1345, 340] on button "Next slide" at bounding box center [1344, 340] width 34 height 32
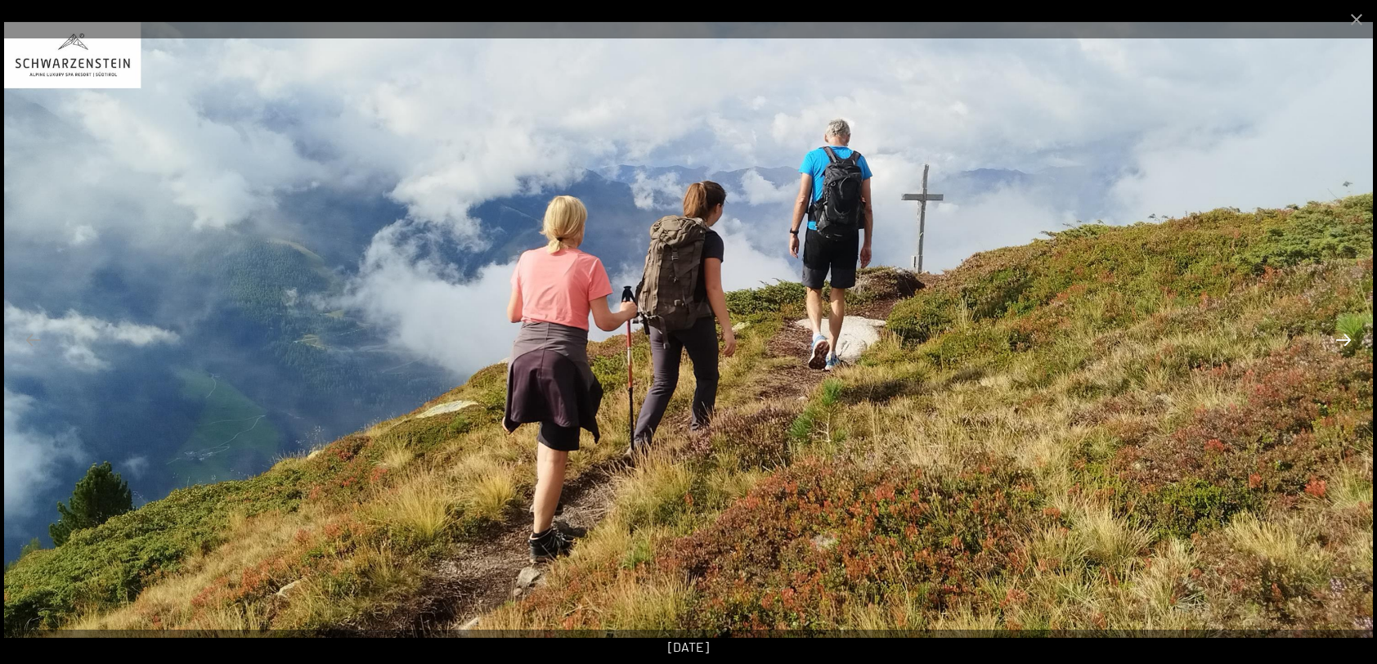
click at [1345, 340] on button "Next slide" at bounding box center [1344, 340] width 34 height 32
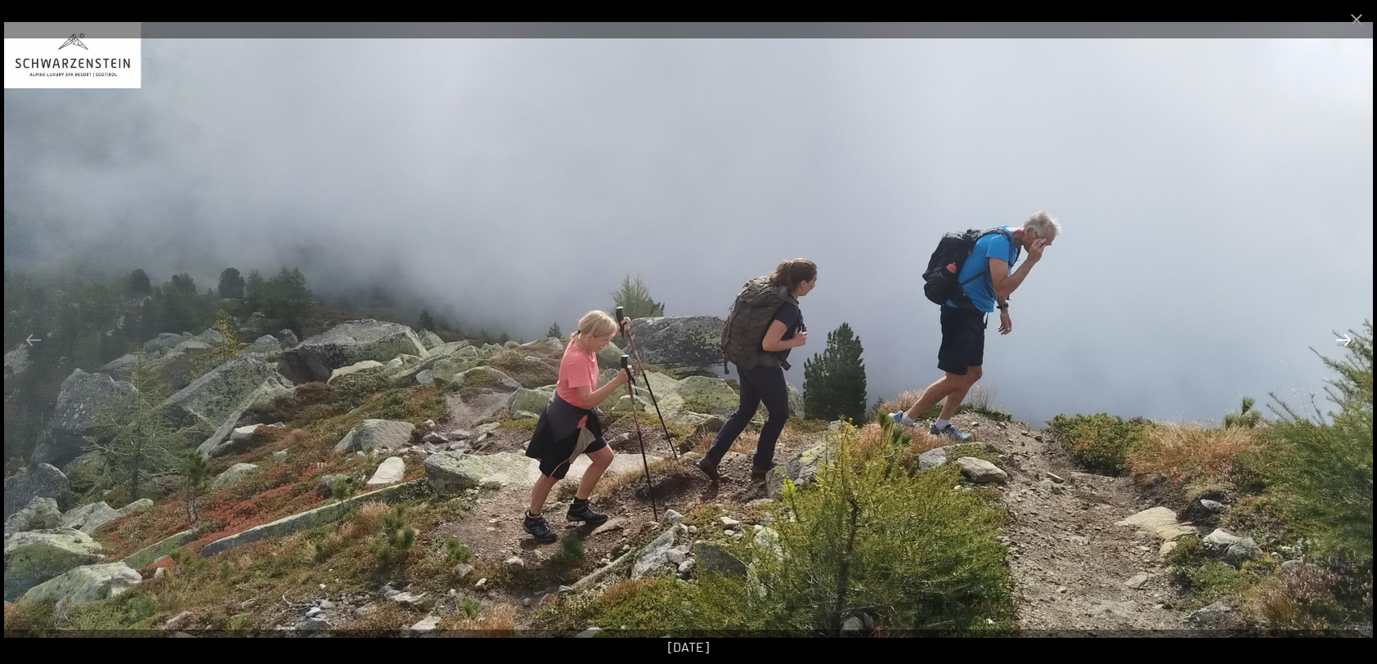
click at [1345, 340] on button "Next slide" at bounding box center [1344, 340] width 34 height 32
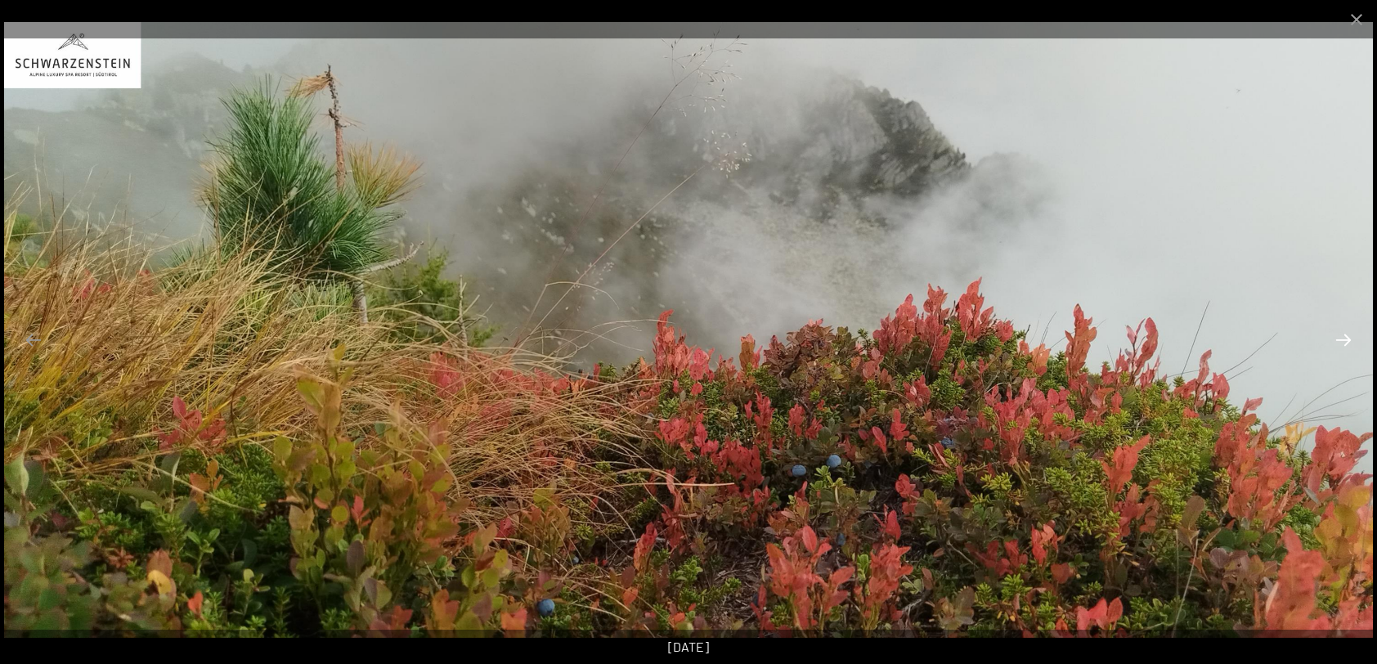
click at [1345, 340] on button "Next slide" at bounding box center [1344, 340] width 34 height 32
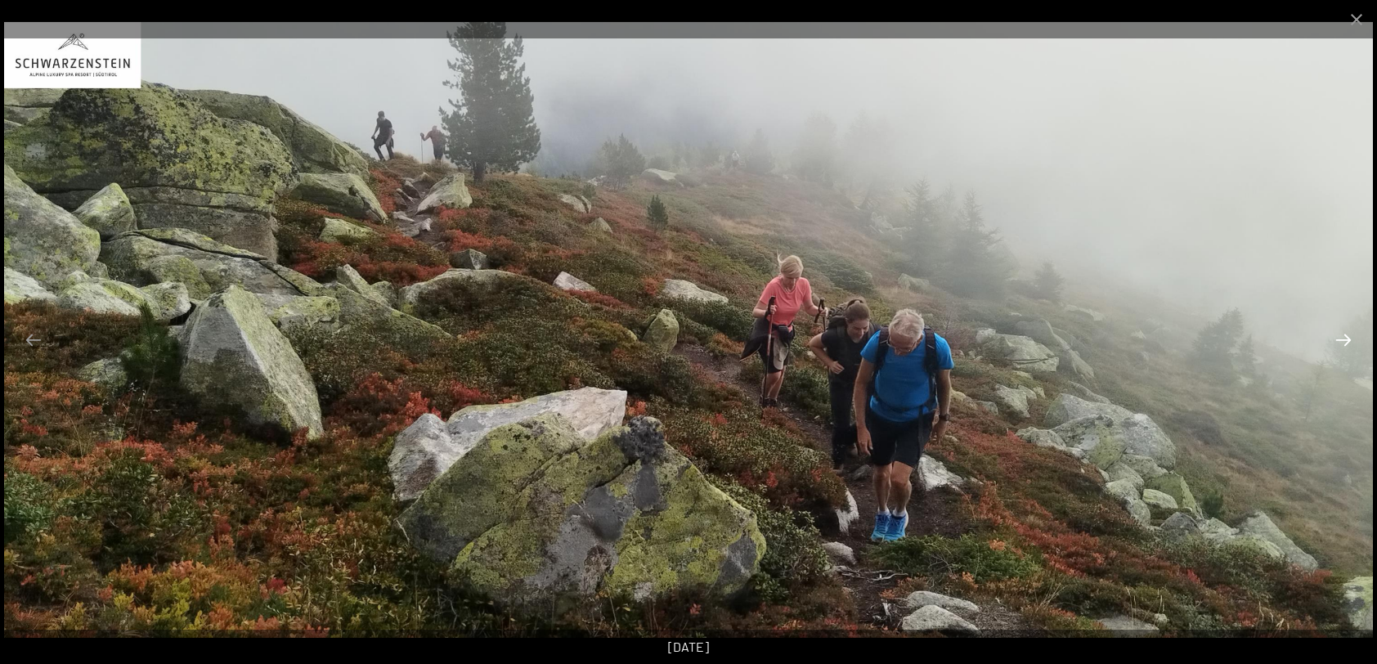
click at [1345, 340] on button "Next slide" at bounding box center [1344, 340] width 34 height 32
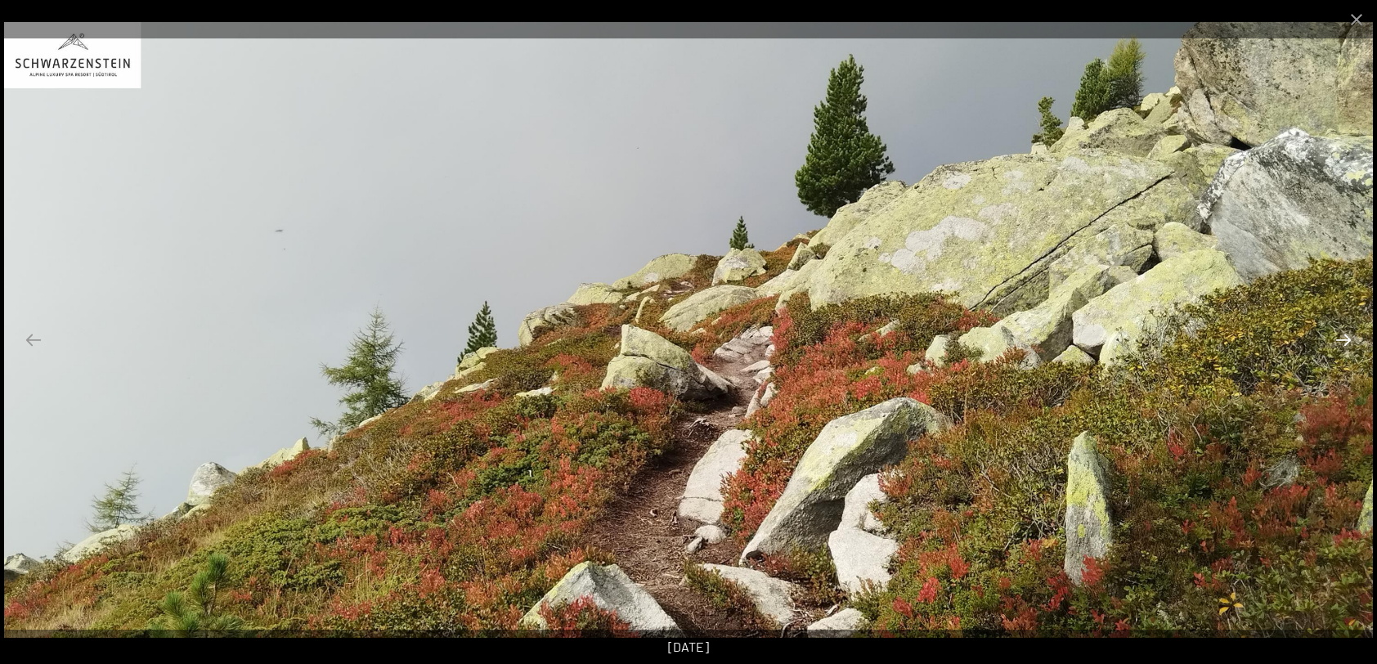
click at [1345, 340] on button "Next slide" at bounding box center [1344, 340] width 34 height 32
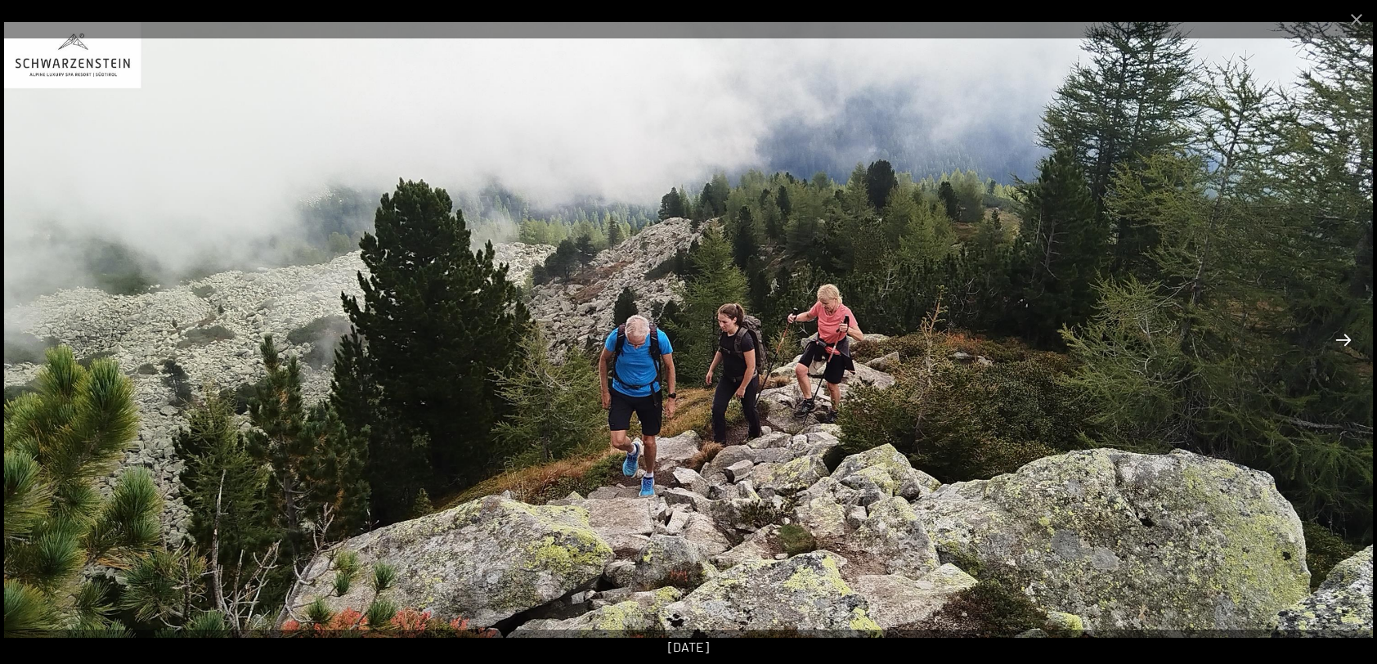
click at [1345, 340] on button "Next slide" at bounding box center [1344, 340] width 34 height 32
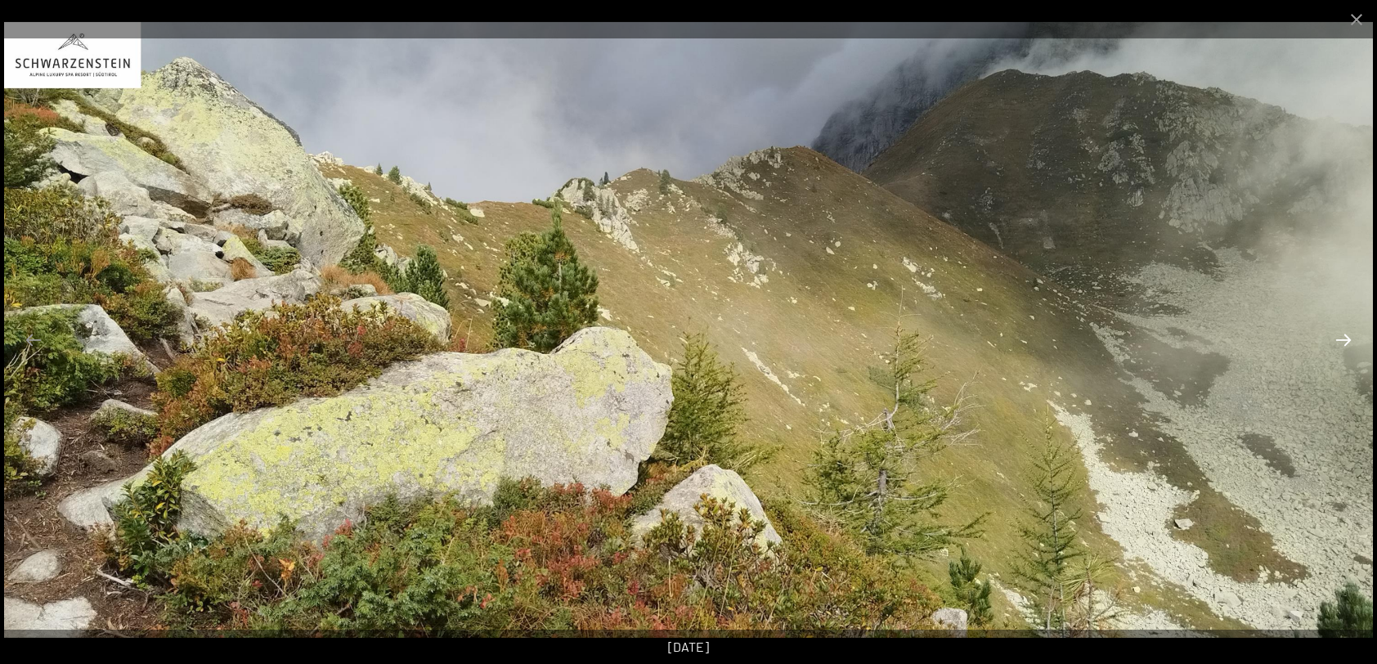
click at [1345, 340] on button "Next slide" at bounding box center [1344, 340] width 34 height 32
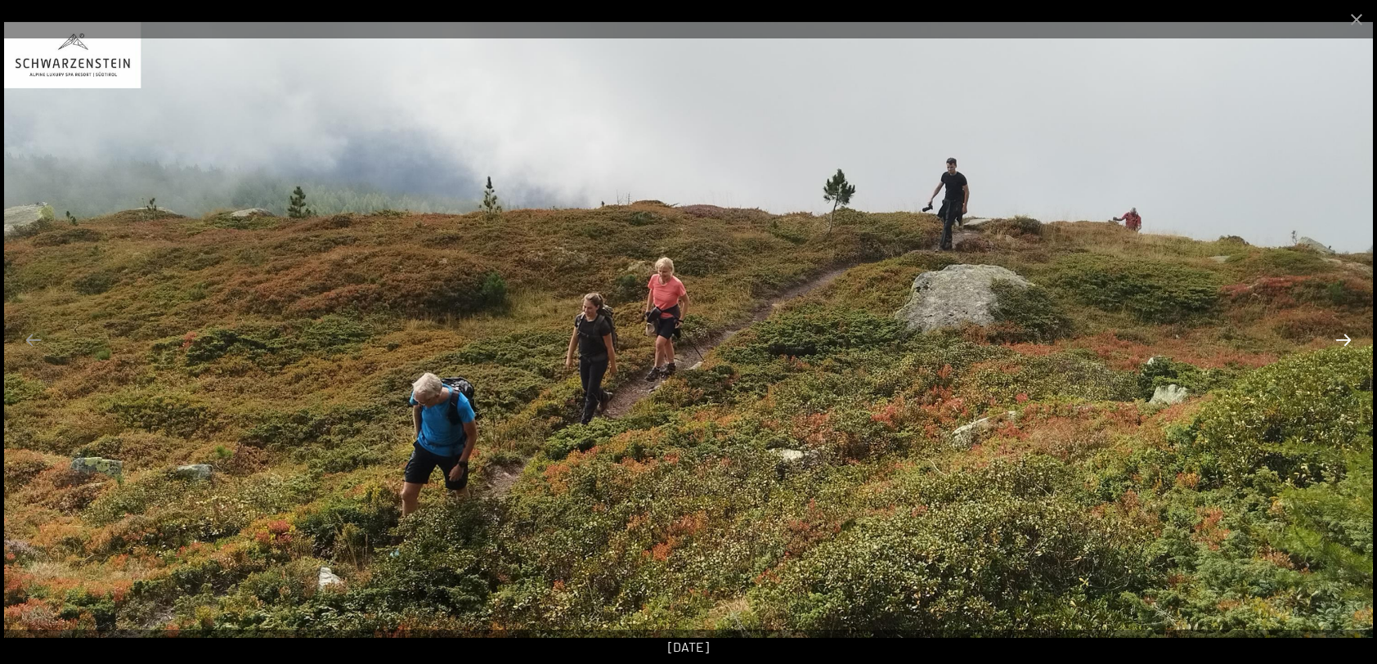
click at [1345, 340] on button "Next slide" at bounding box center [1344, 340] width 34 height 32
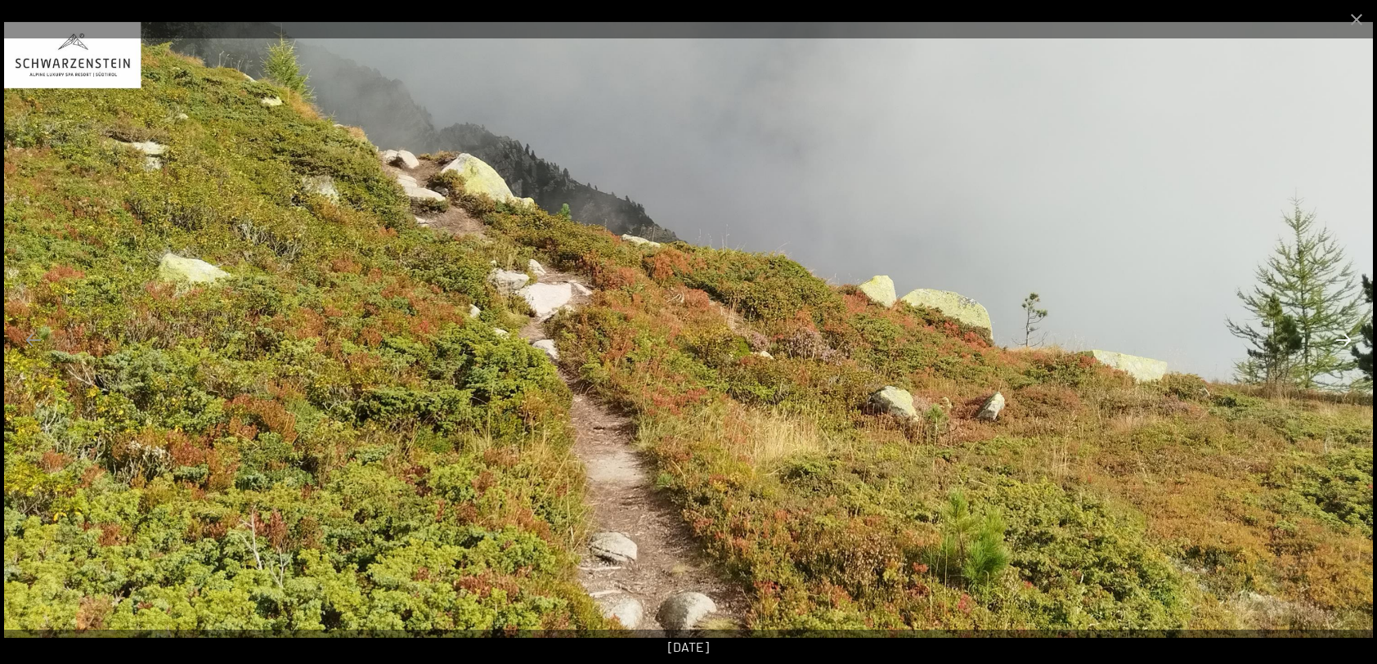
click at [1345, 340] on button "Next slide" at bounding box center [1344, 340] width 34 height 32
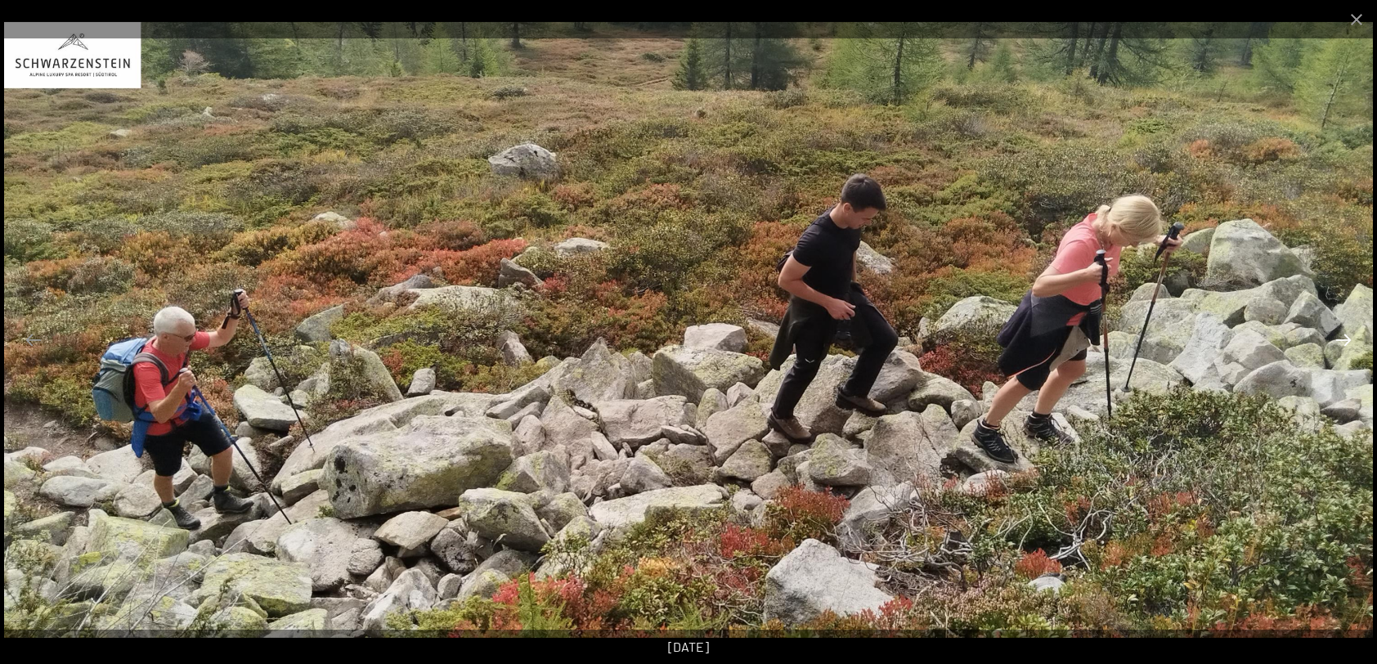
click at [1345, 340] on button "Next slide" at bounding box center [1344, 340] width 34 height 32
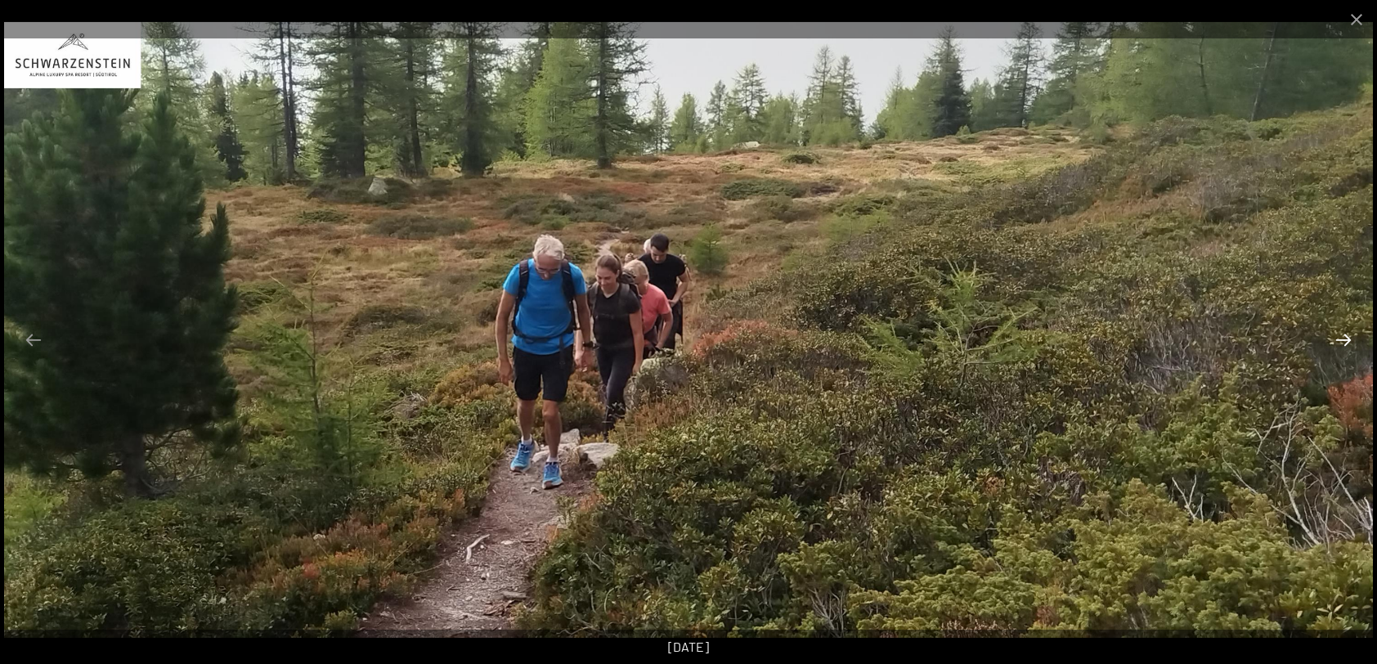
click at [1345, 340] on button "Next slide" at bounding box center [1344, 340] width 34 height 32
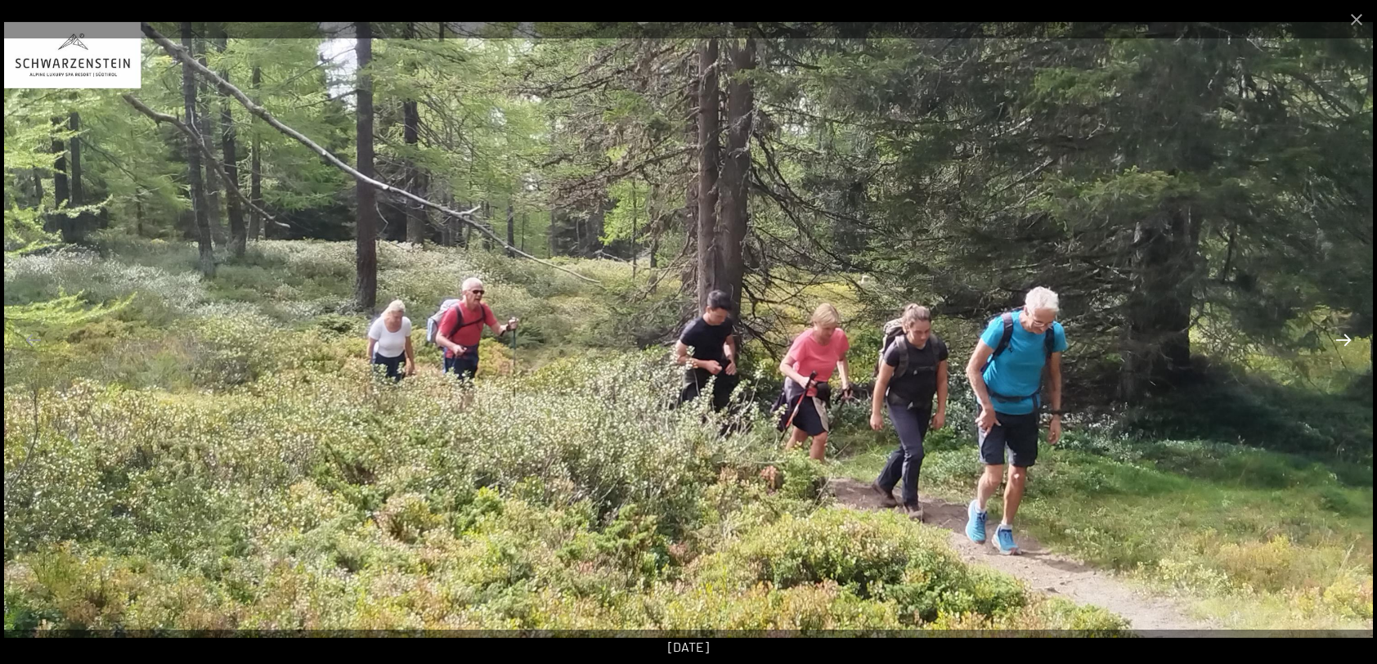
click at [1345, 340] on button "Next slide" at bounding box center [1344, 340] width 34 height 32
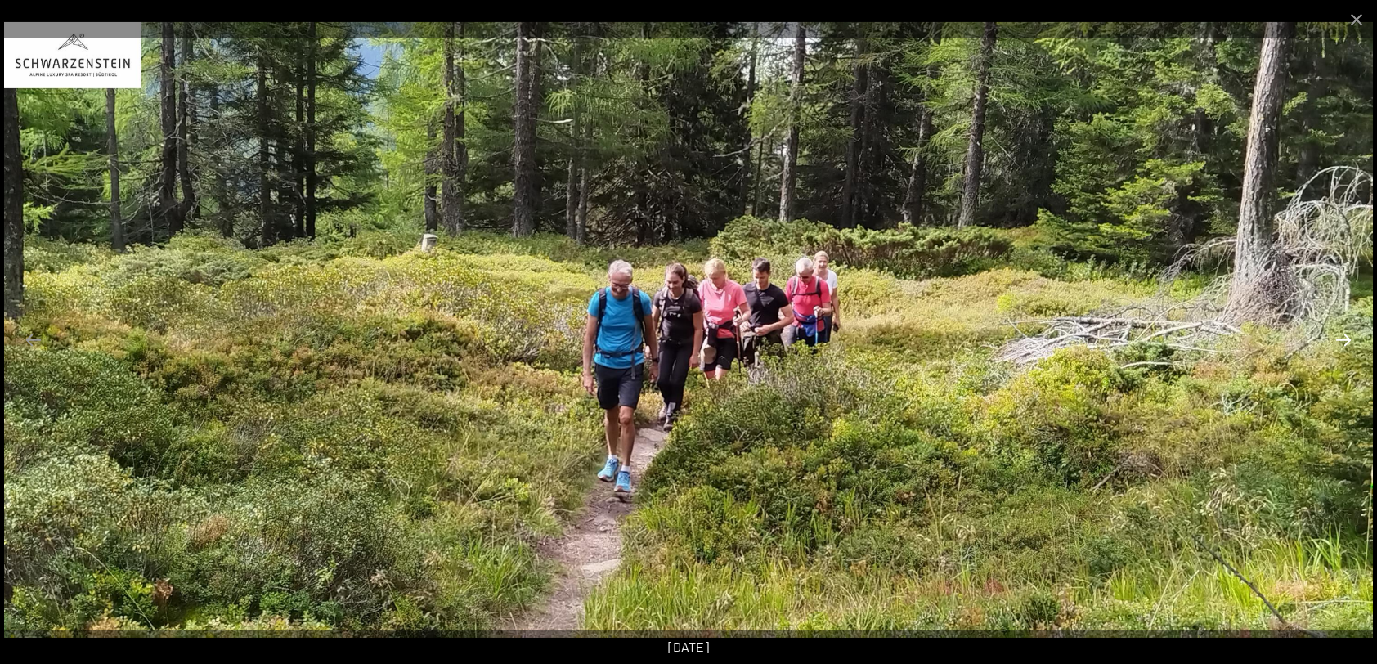
click at [1345, 340] on button "Next slide" at bounding box center [1344, 340] width 34 height 32
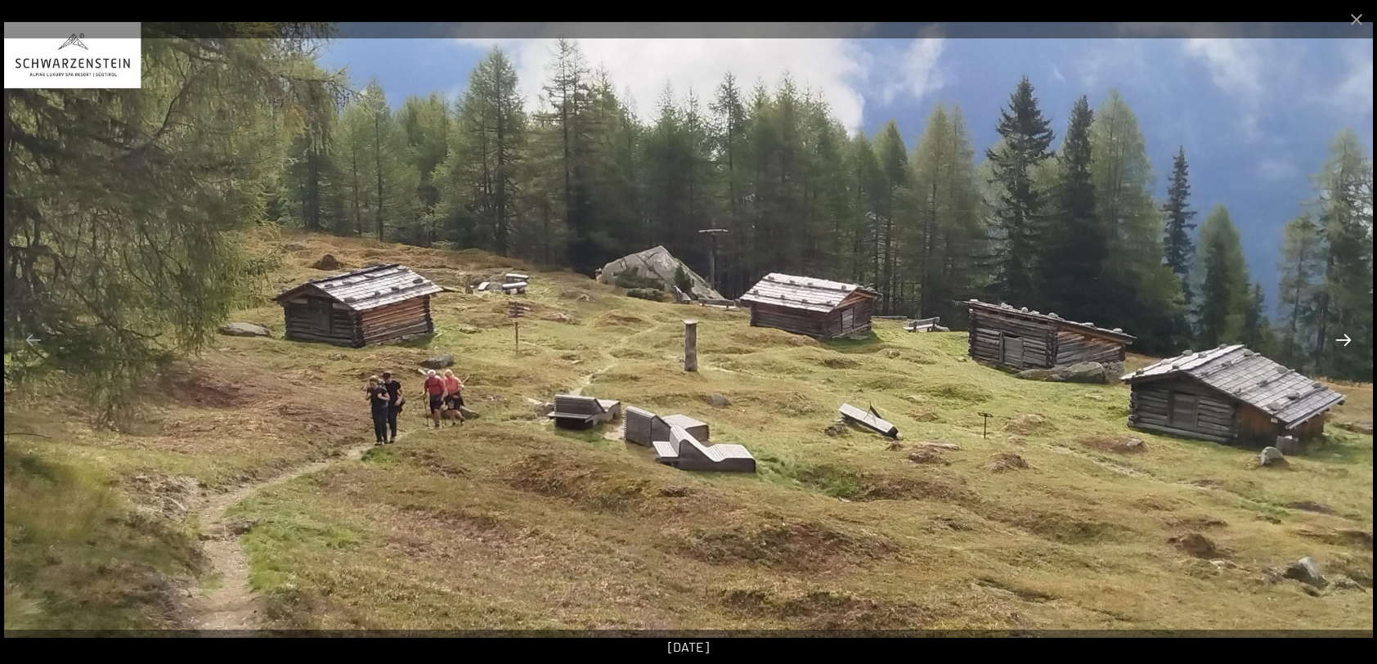
click at [1345, 340] on button "Next slide" at bounding box center [1344, 340] width 34 height 32
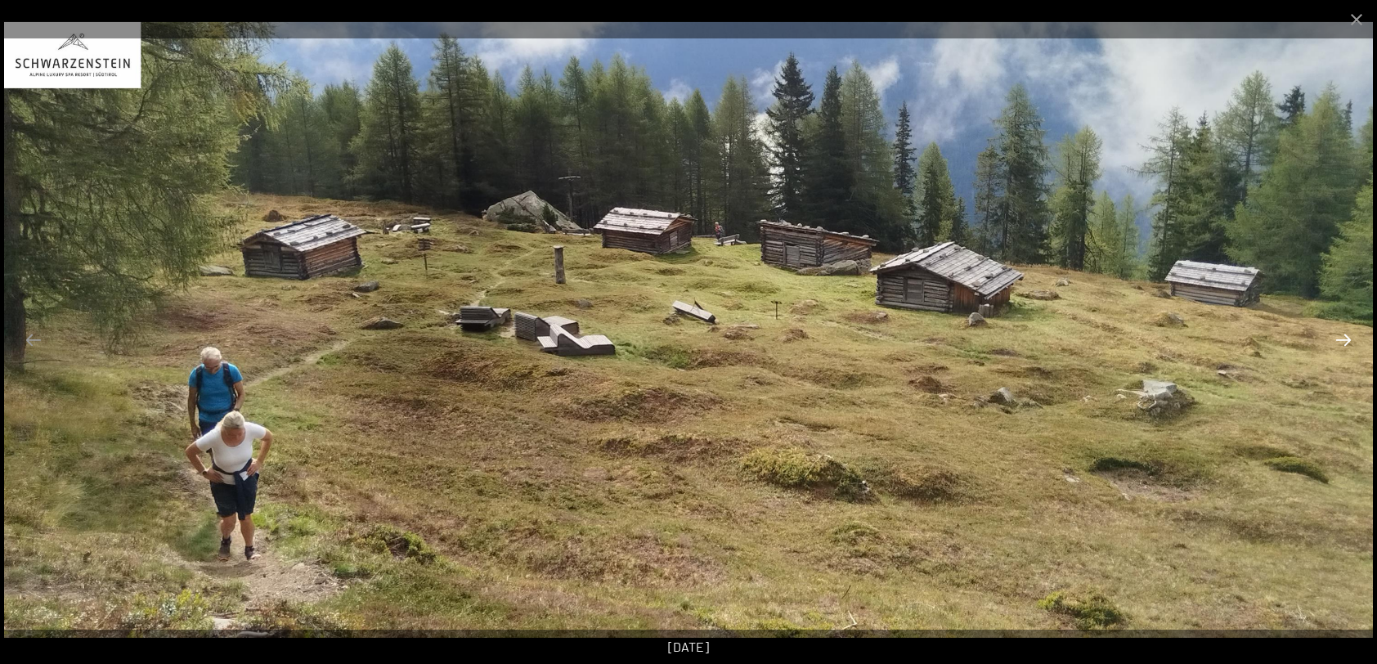
click at [1345, 340] on button "Next slide" at bounding box center [1344, 340] width 34 height 32
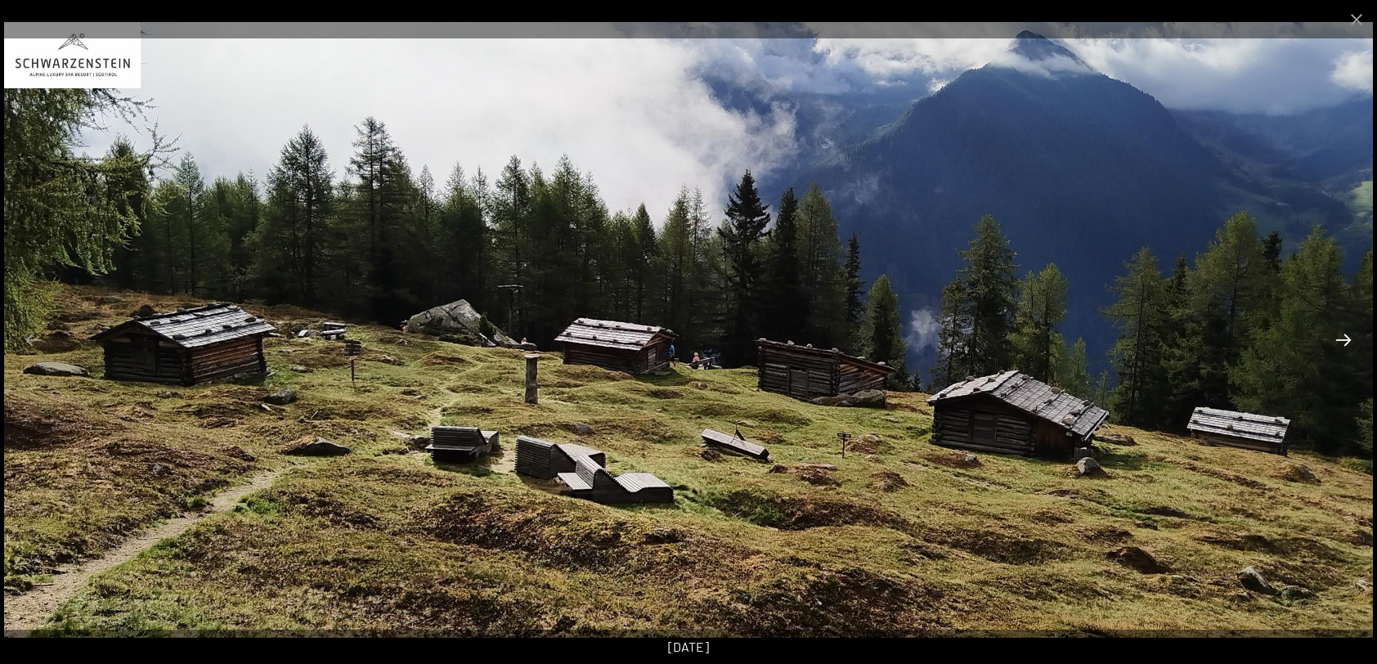
click at [1345, 340] on button "Next slide" at bounding box center [1344, 340] width 34 height 32
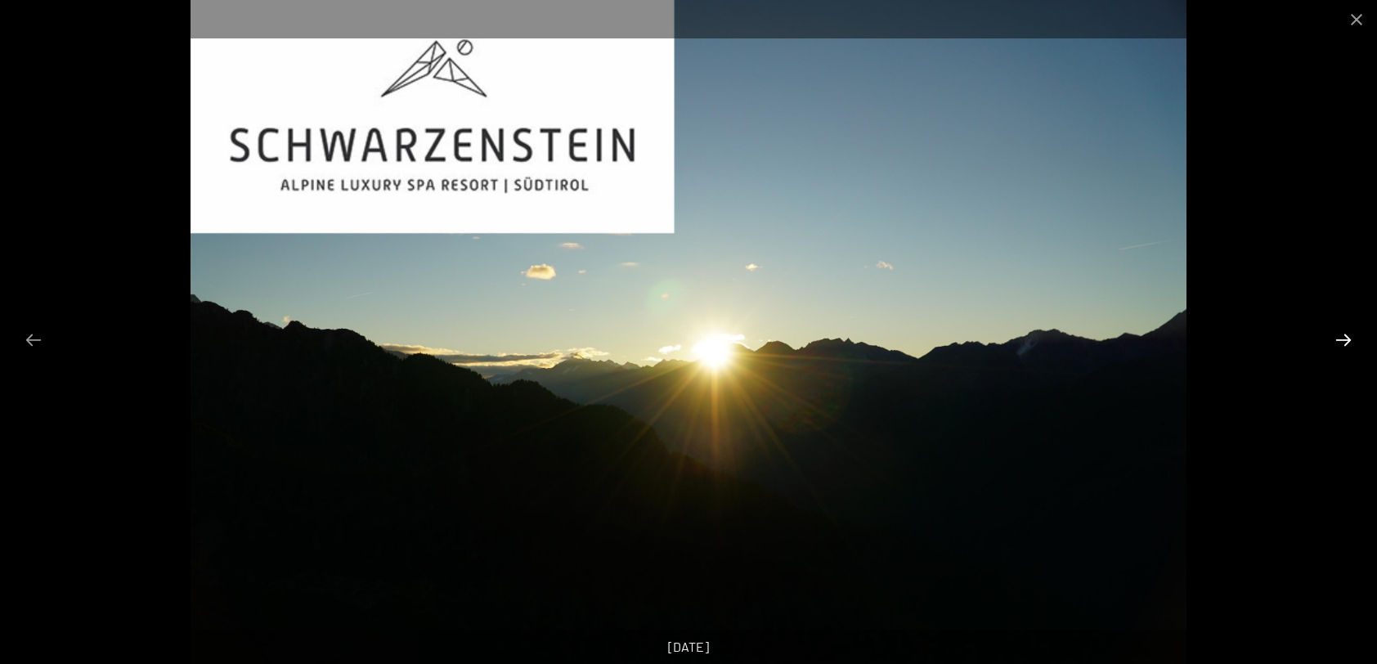
click at [1345, 340] on button "Next slide" at bounding box center [1344, 340] width 34 height 32
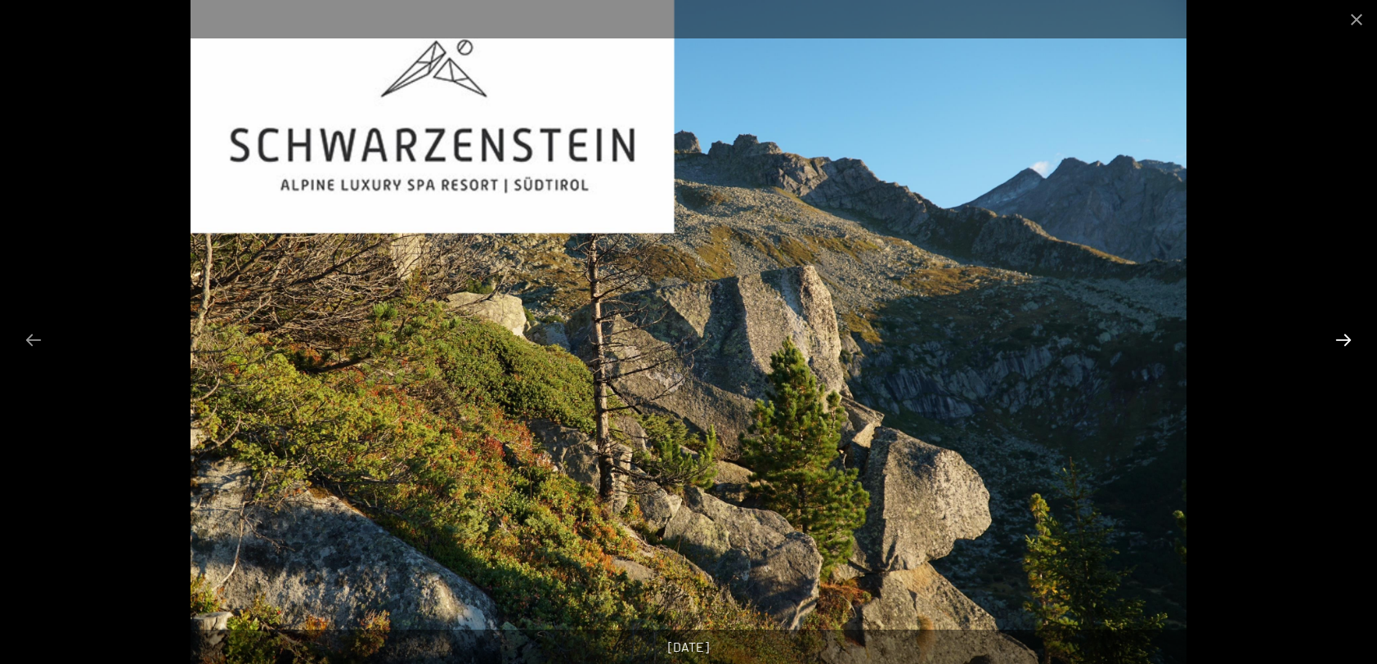
click at [1345, 340] on button "Next slide" at bounding box center [1344, 340] width 34 height 32
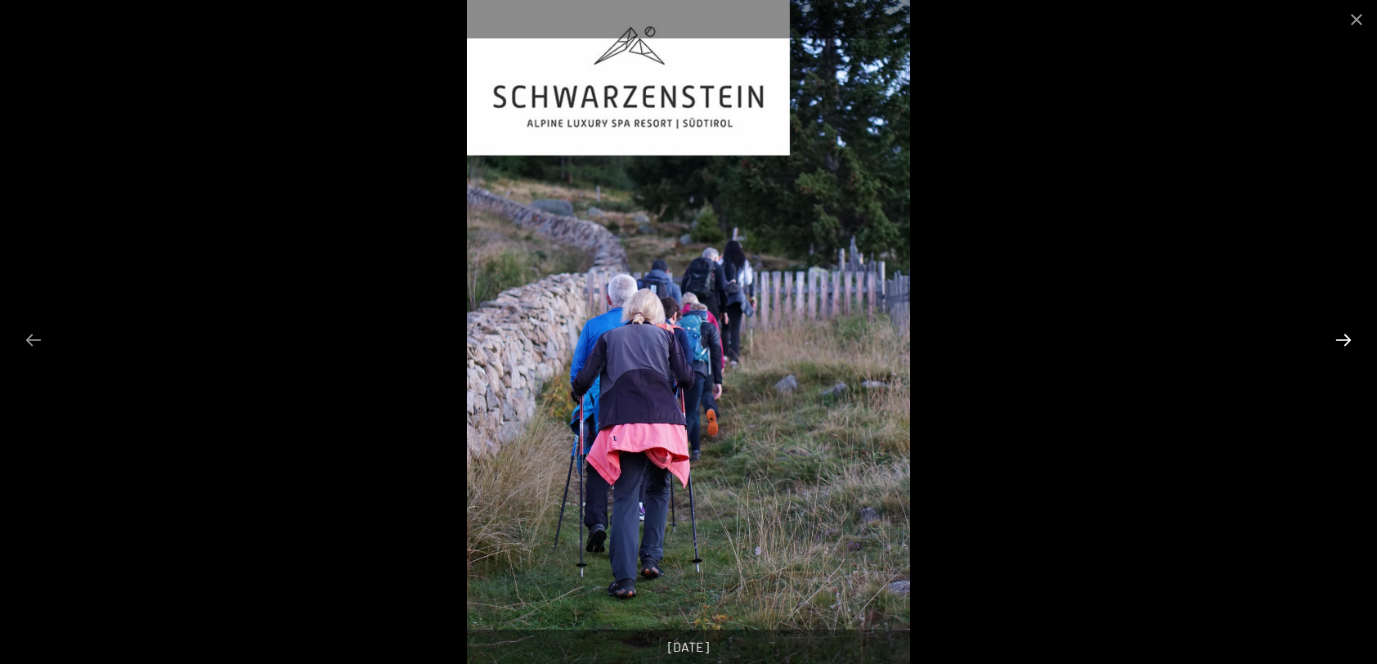
click at [1345, 340] on button "Next slide" at bounding box center [1344, 340] width 34 height 32
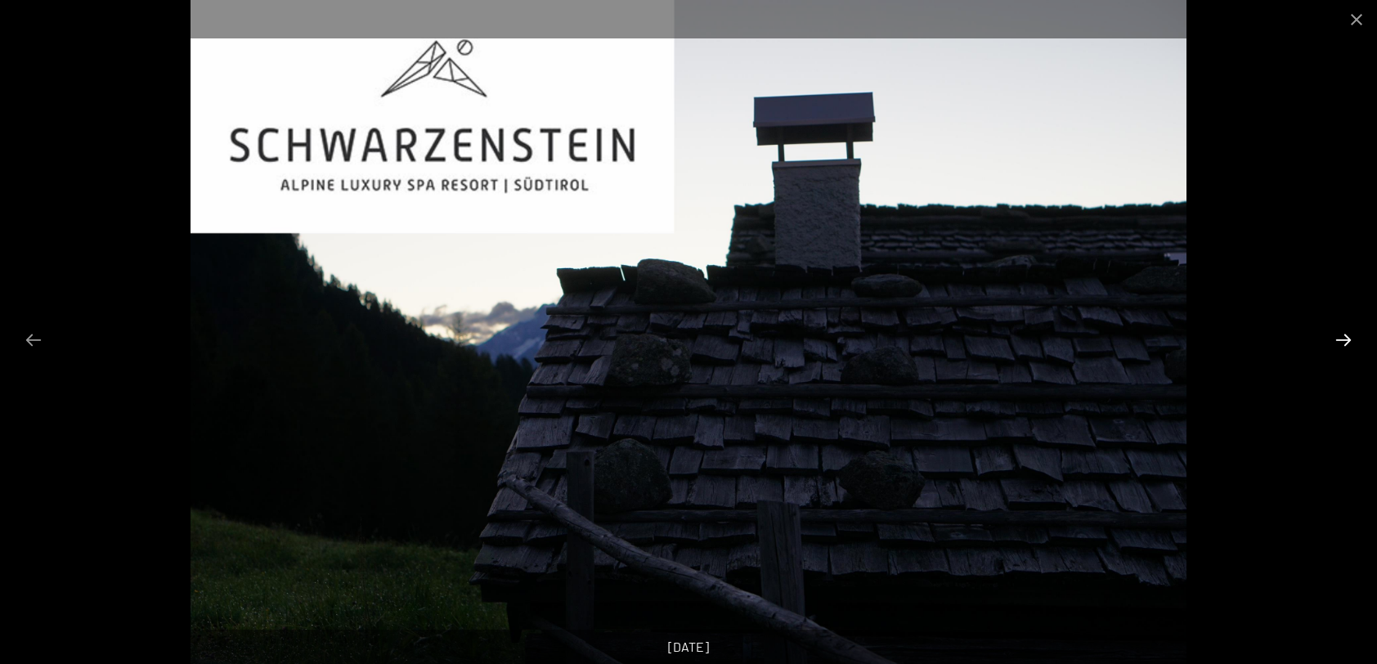
click at [1345, 340] on button "Next slide" at bounding box center [1344, 340] width 34 height 32
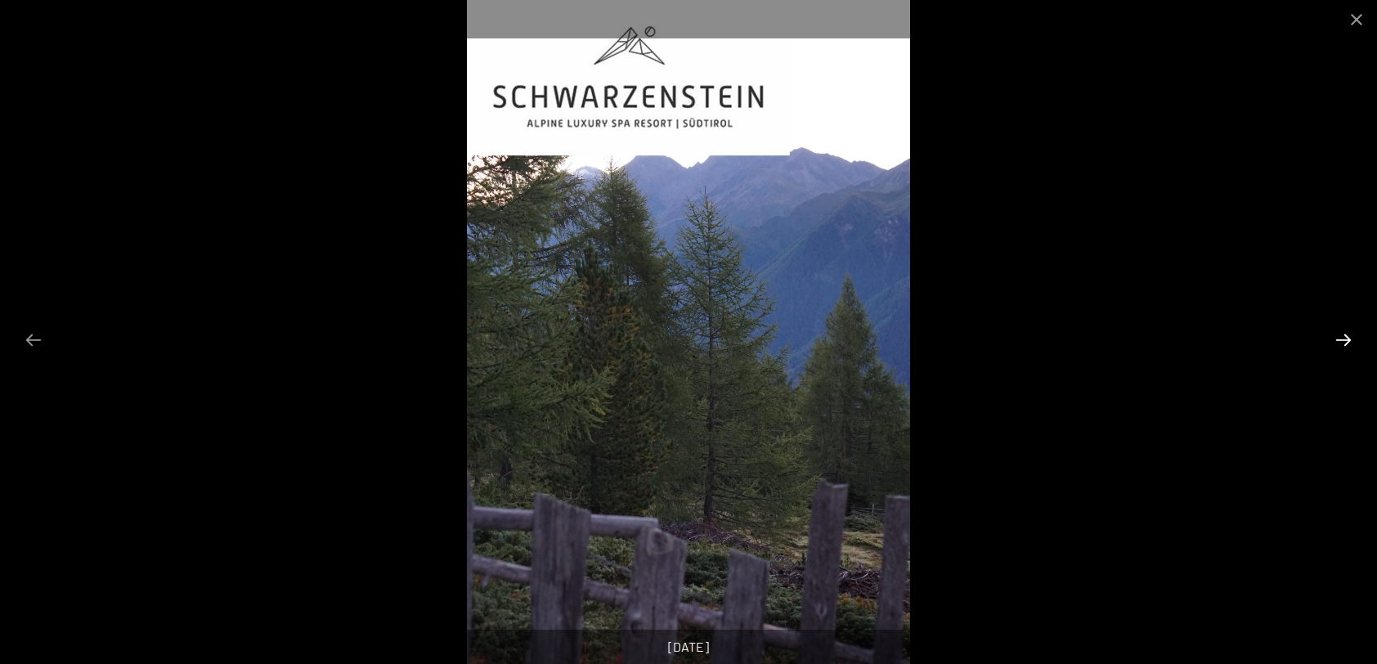
click at [1345, 340] on button "Next slide" at bounding box center [1344, 340] width 34 height 32
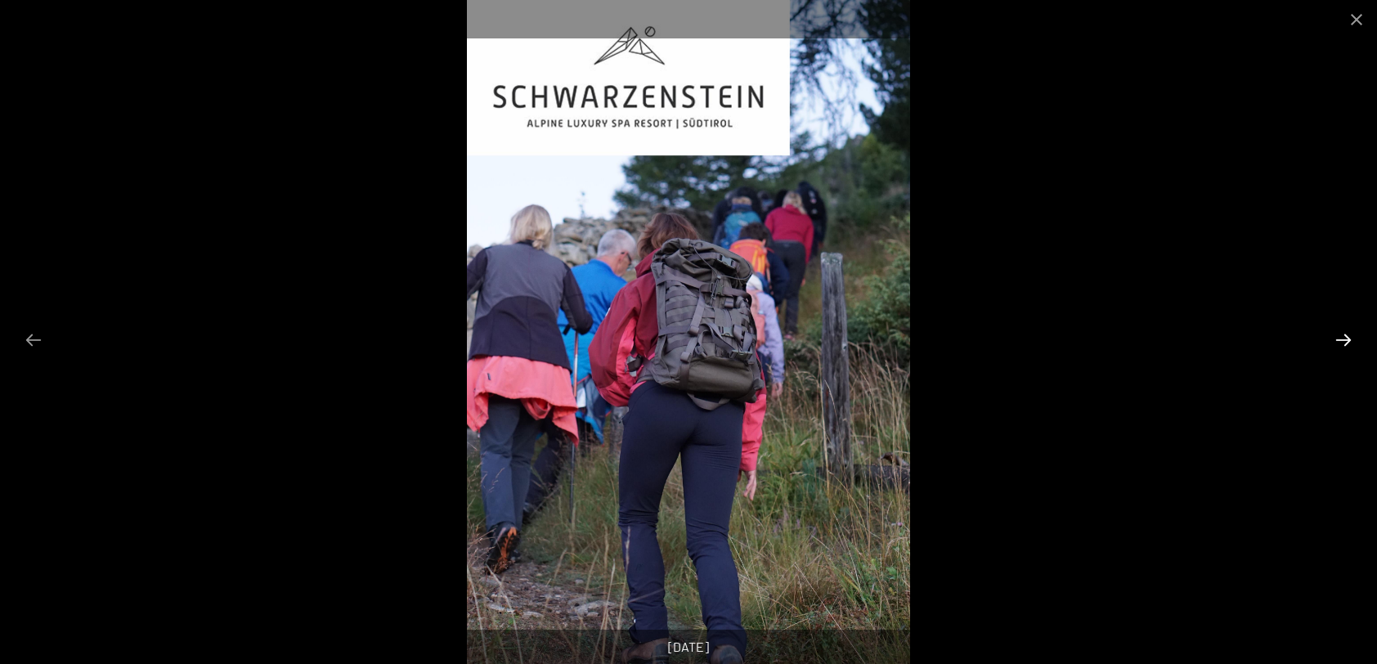
click at [1345, 340] on button "Next slide" at bounding box center [1344, 340] width 34 height 32
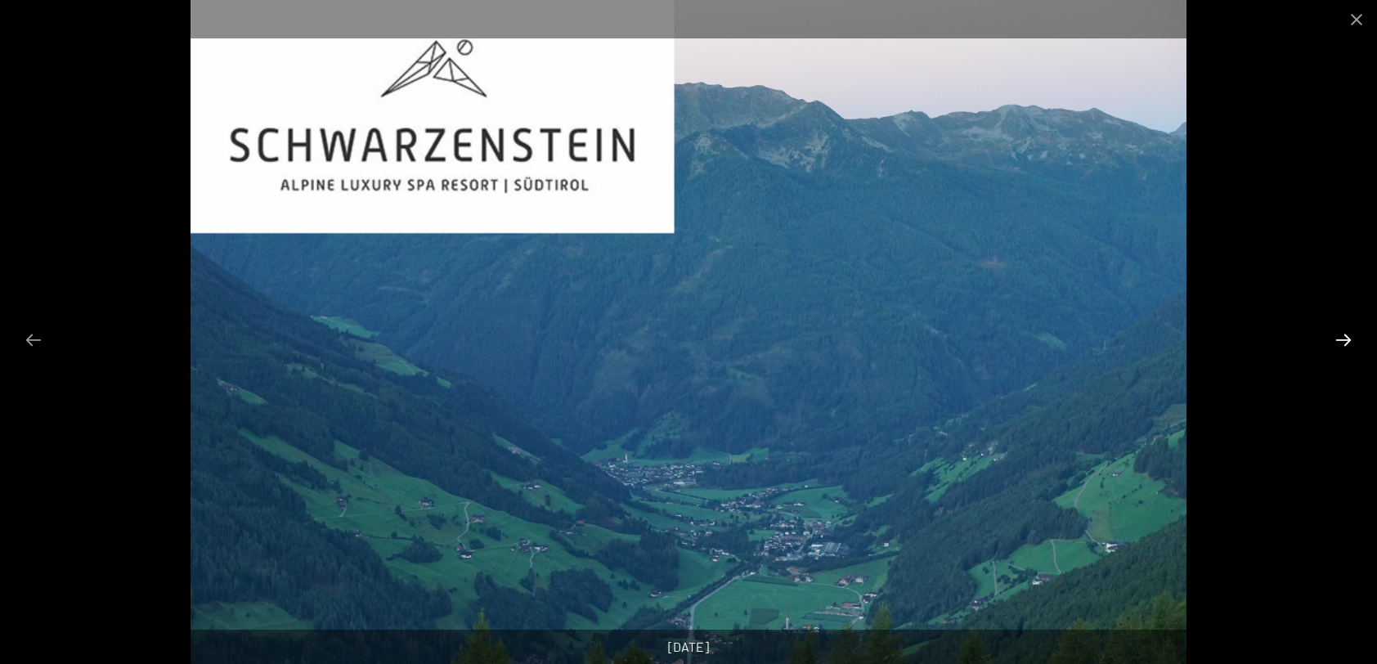
click at [1345, 340] on button "Next slide" at bounding box center [1344, 340] width 34 height 32
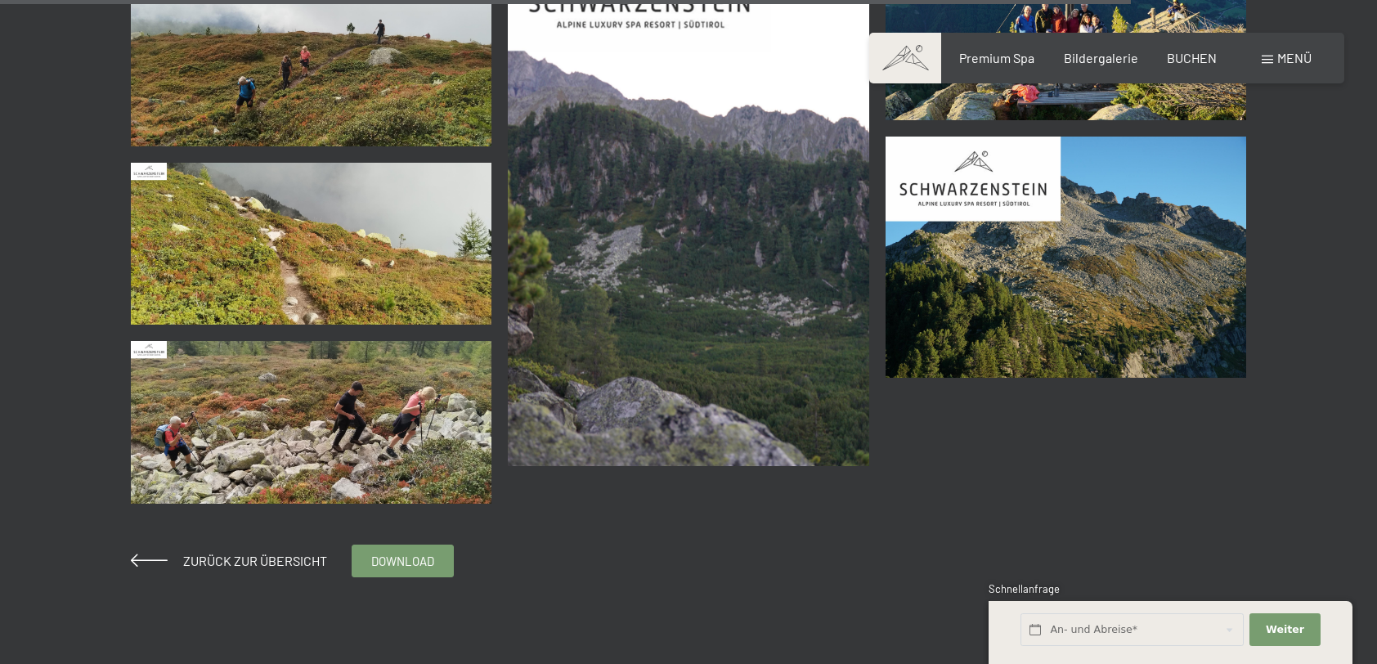
scroll to position [6134, 0]
